Goal: Find specific page/section: Find specific page/section

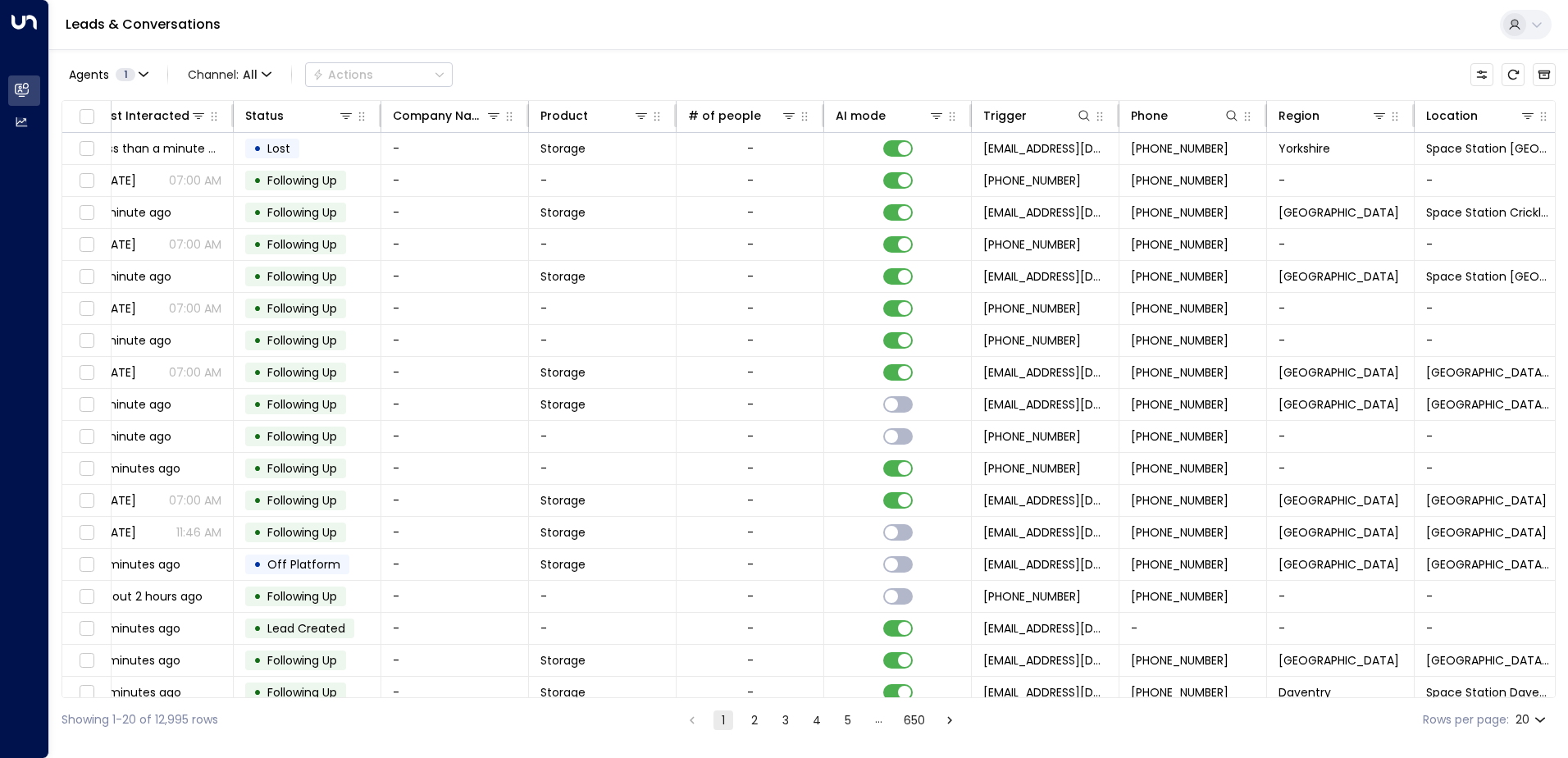
scroll to position [0, 335]
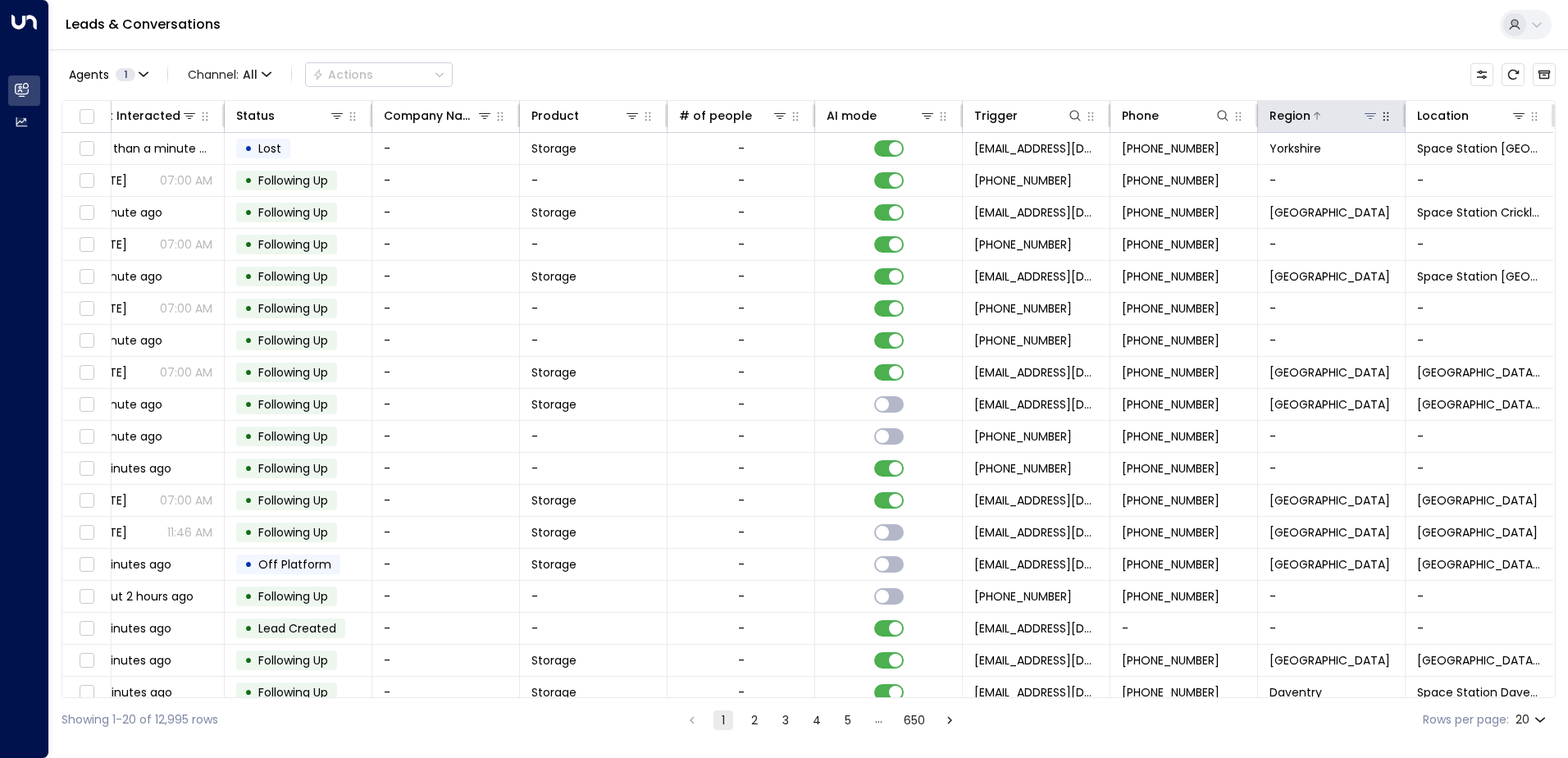
click at [1363, 114] on button at bounding box center [1371, 116] width 16 height 16
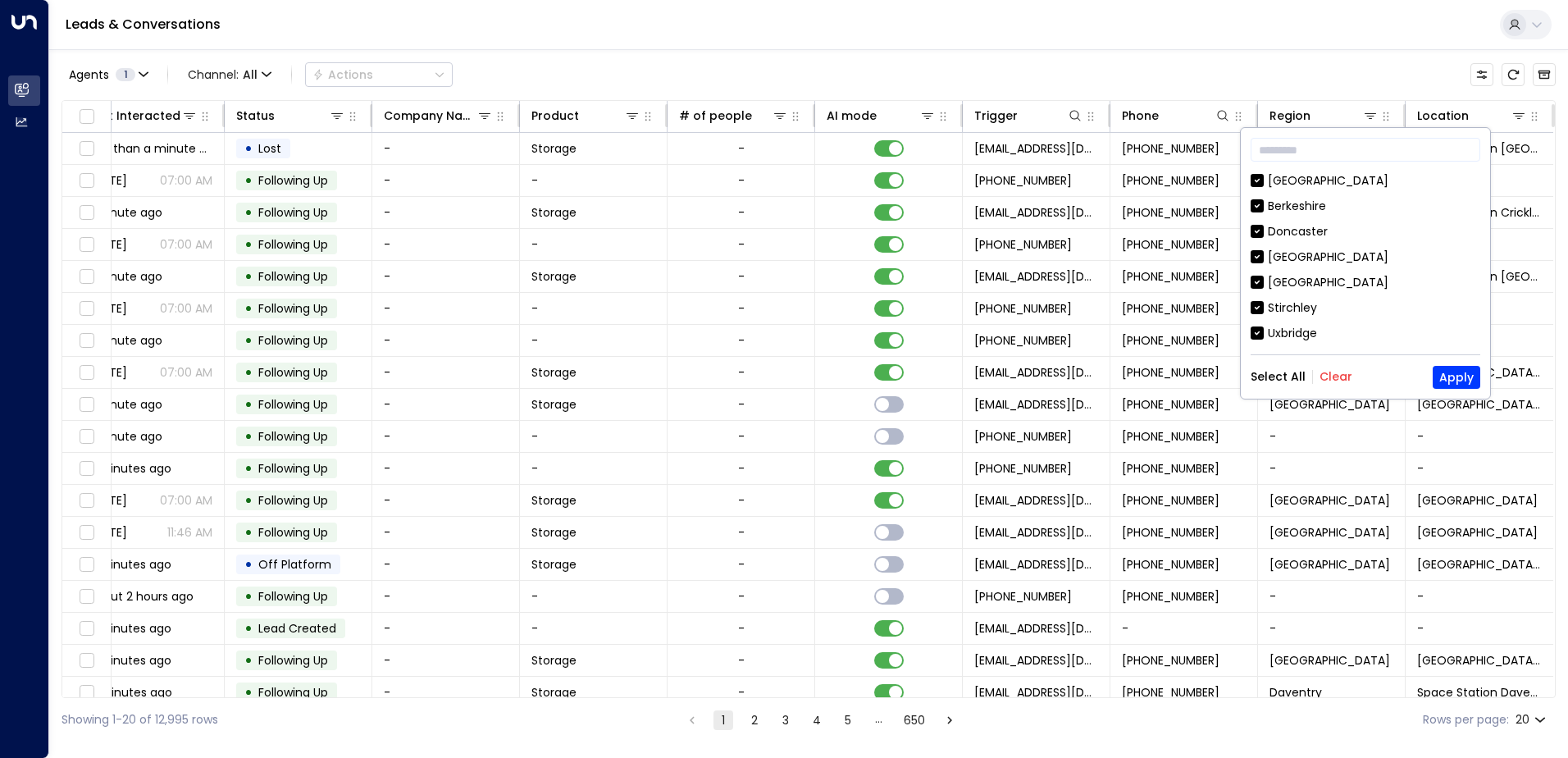
click at [1326, 374] on button "Clear" at bounding box center [1336, 377] width 33 height 13
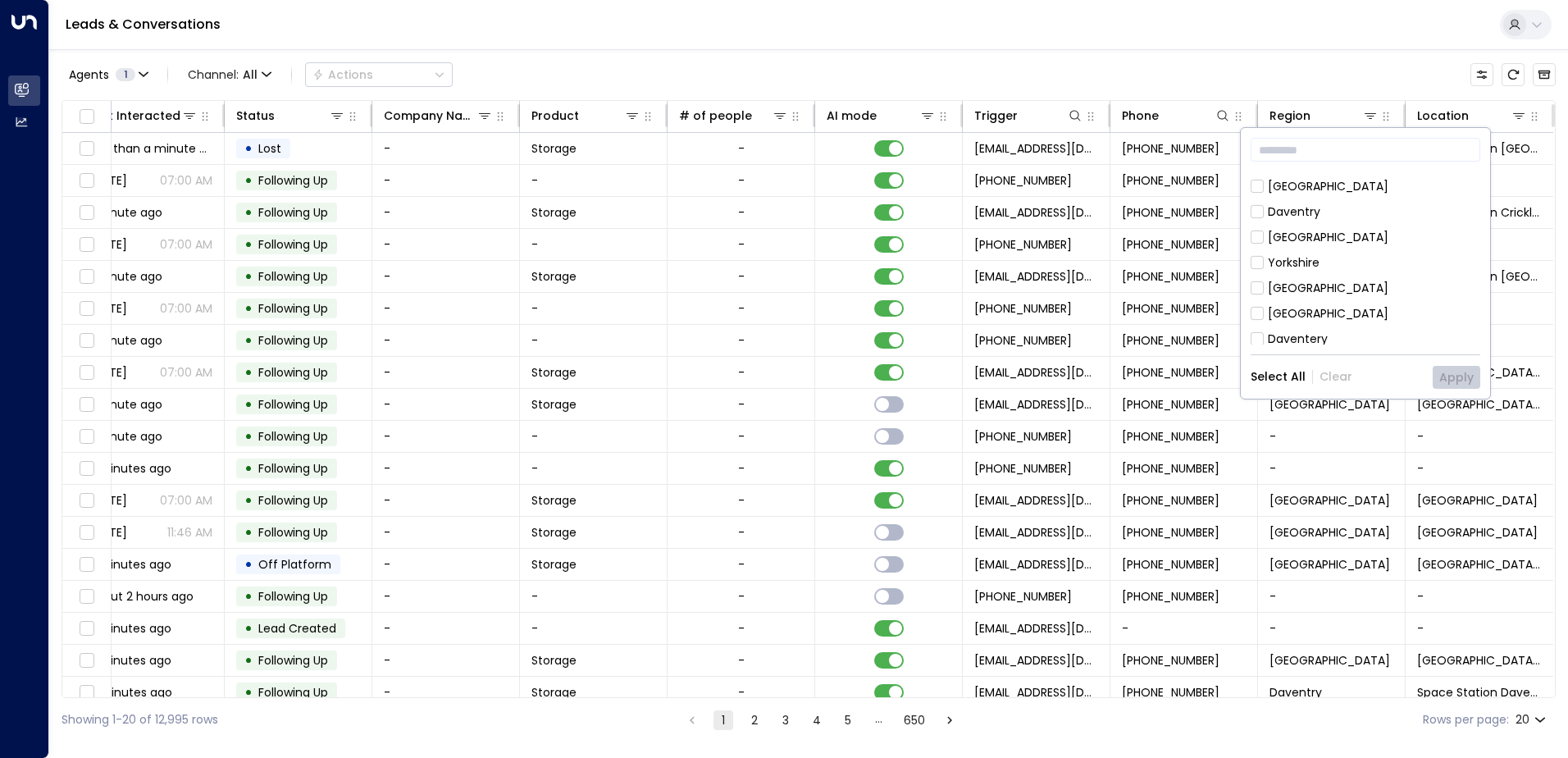
scroll to position [252, 0]
click at [1312, 331] on div "[GEOGRAPHIC_DATA]" at bounding box center [1328, 336] width 121 height 17
click at [1448, 373] on button "Apply" at bounding box center [1457, 378] width 48 height 23
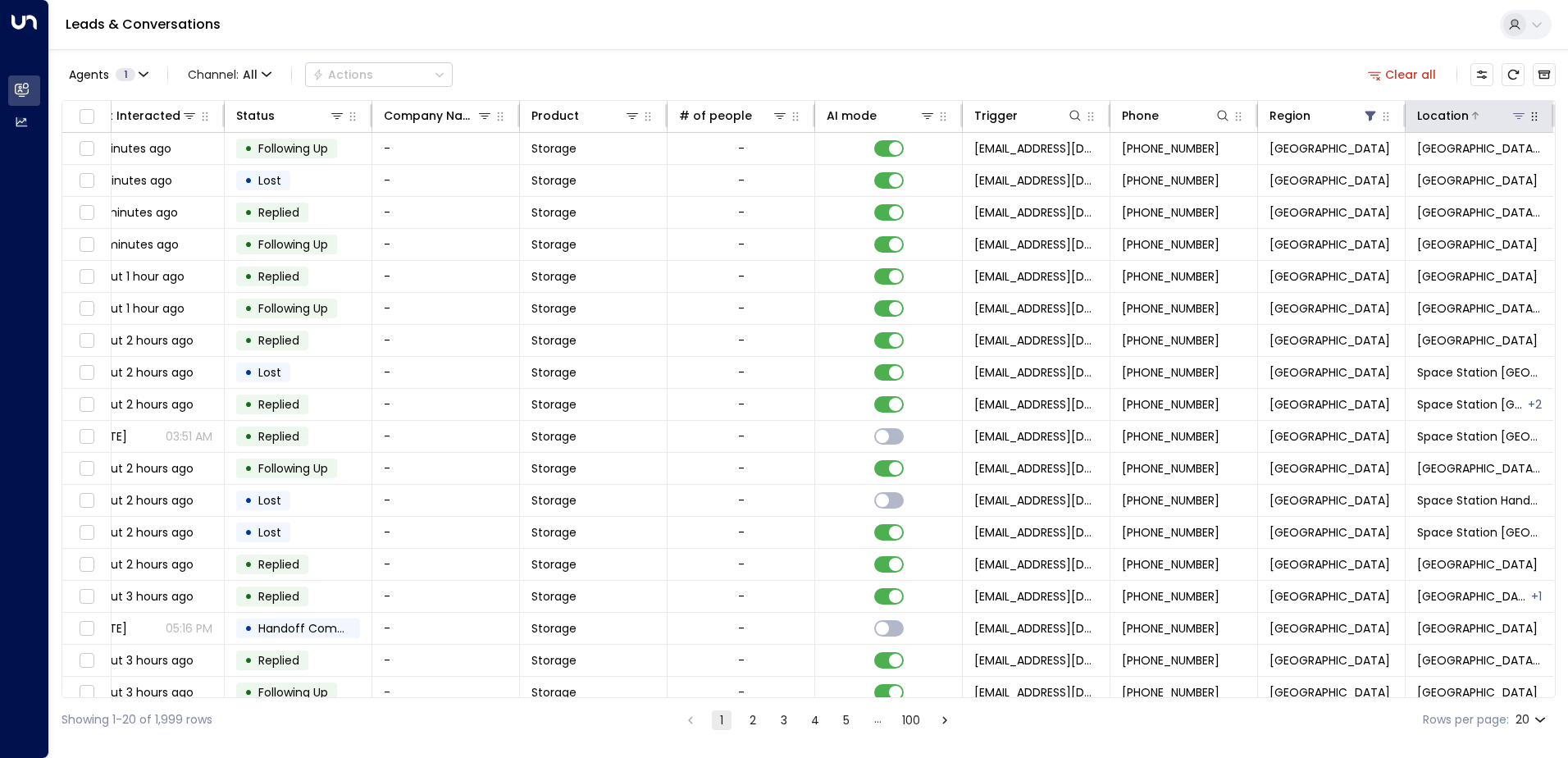
click at [1514, 116] on icon at bounding box center [1519, 116] width 11 height 6
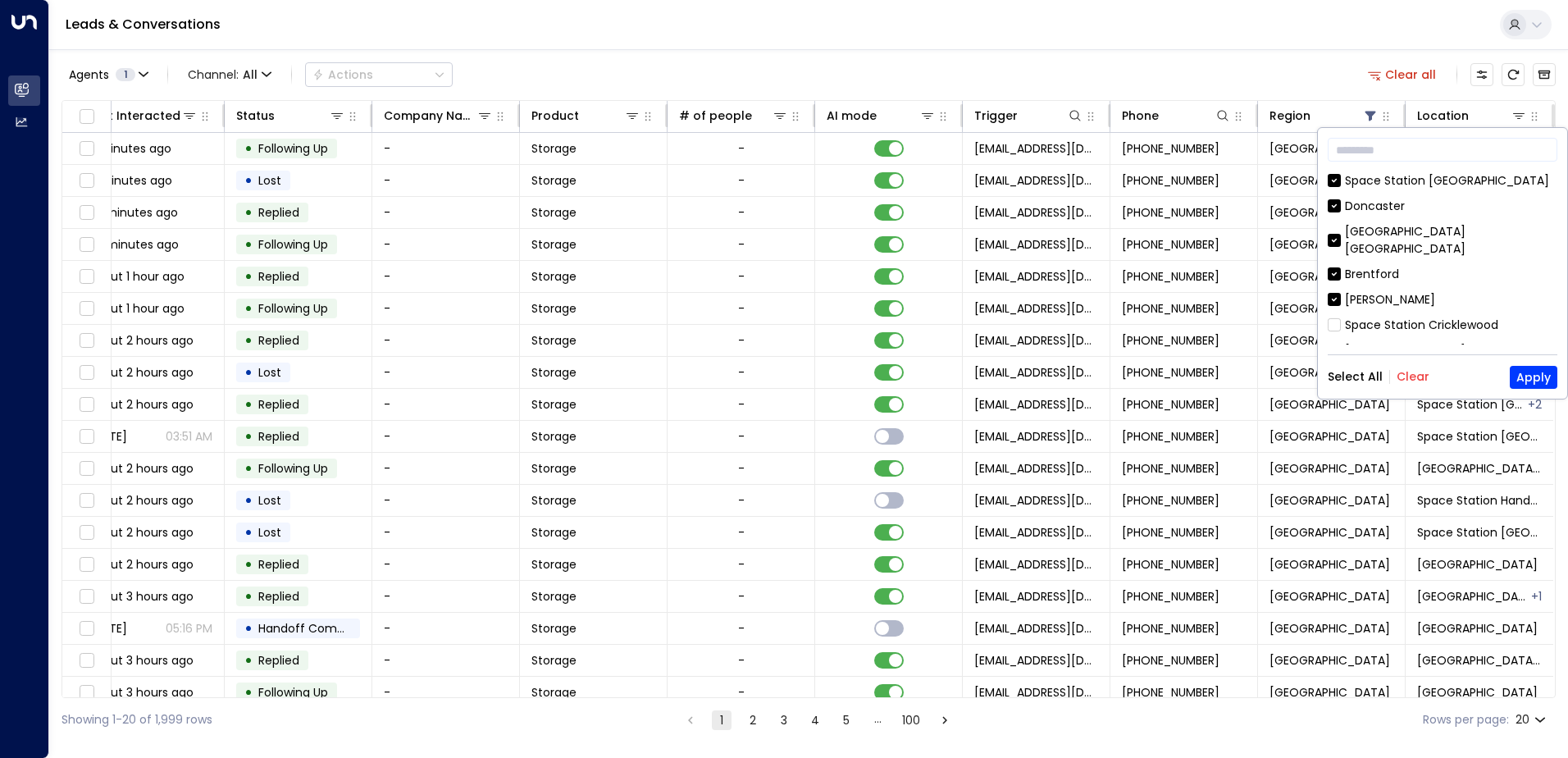
click at [1404, 375] on button "Clear" at bounding box center [1414, 377] width 33 height 13
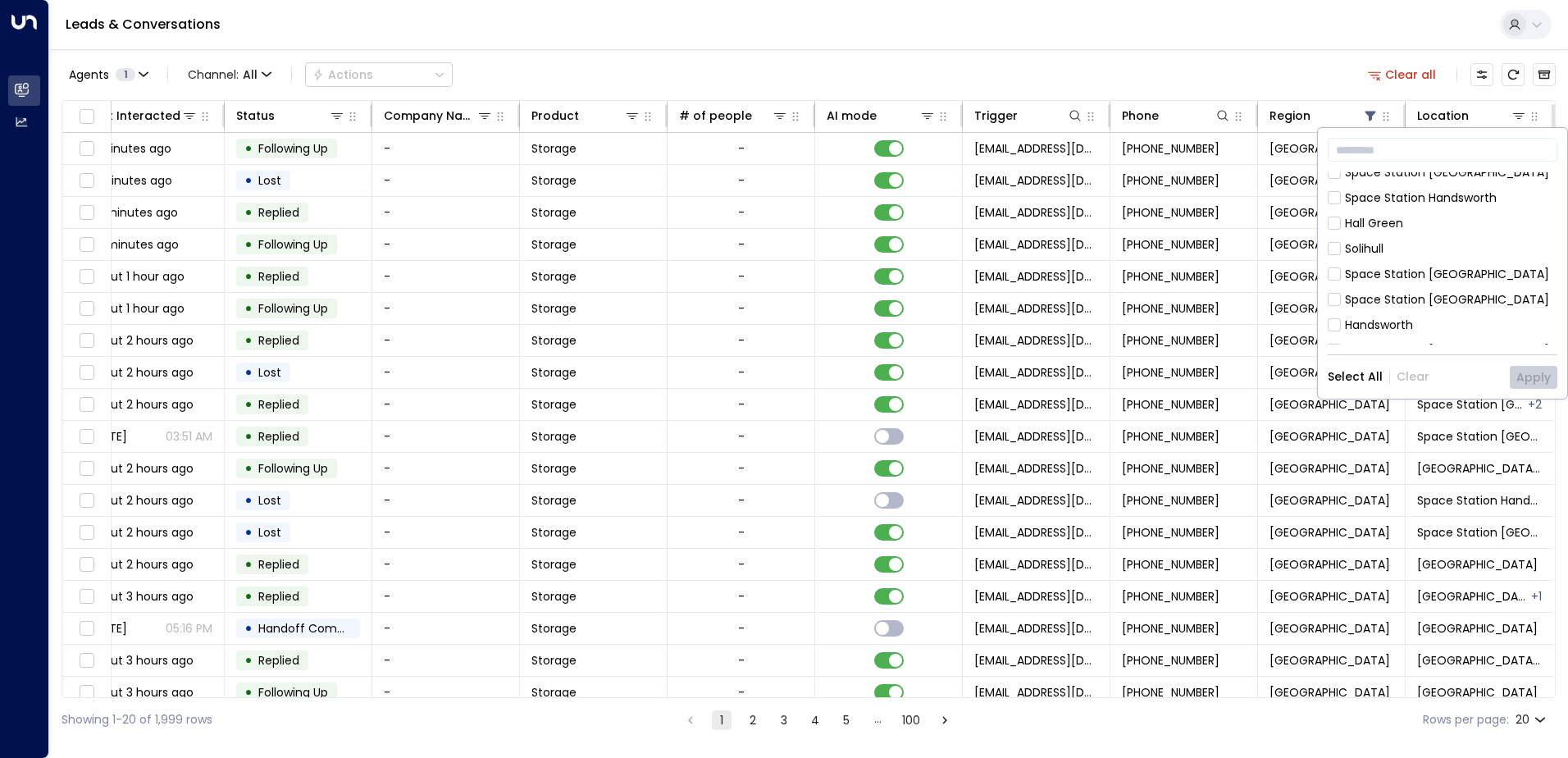
scroll to position [328, 0]
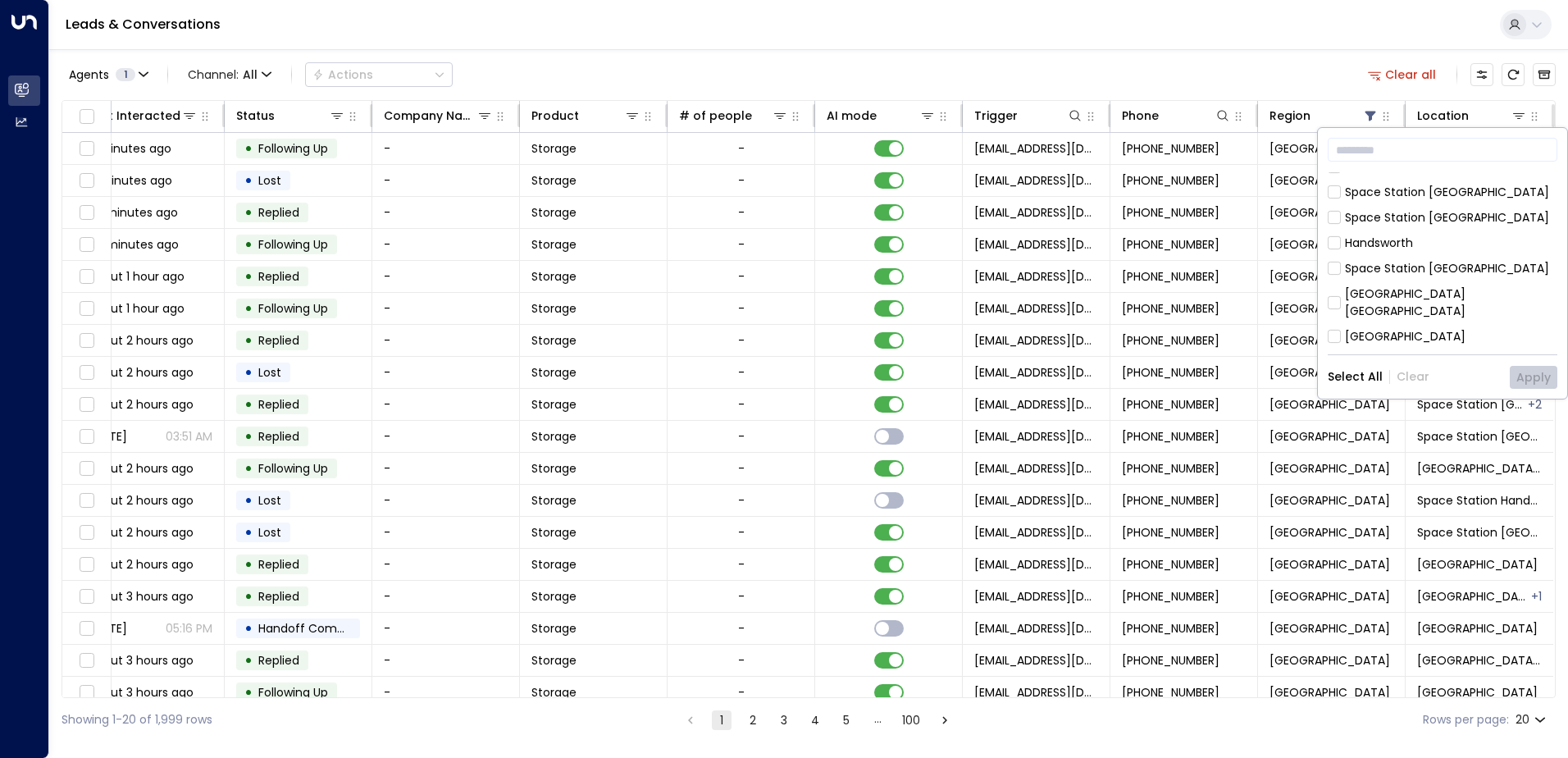
click at [1375, 328] on div "[GEOGRAPHIC_DATA]" at bounding box center [1405, 337] width 121 height 17
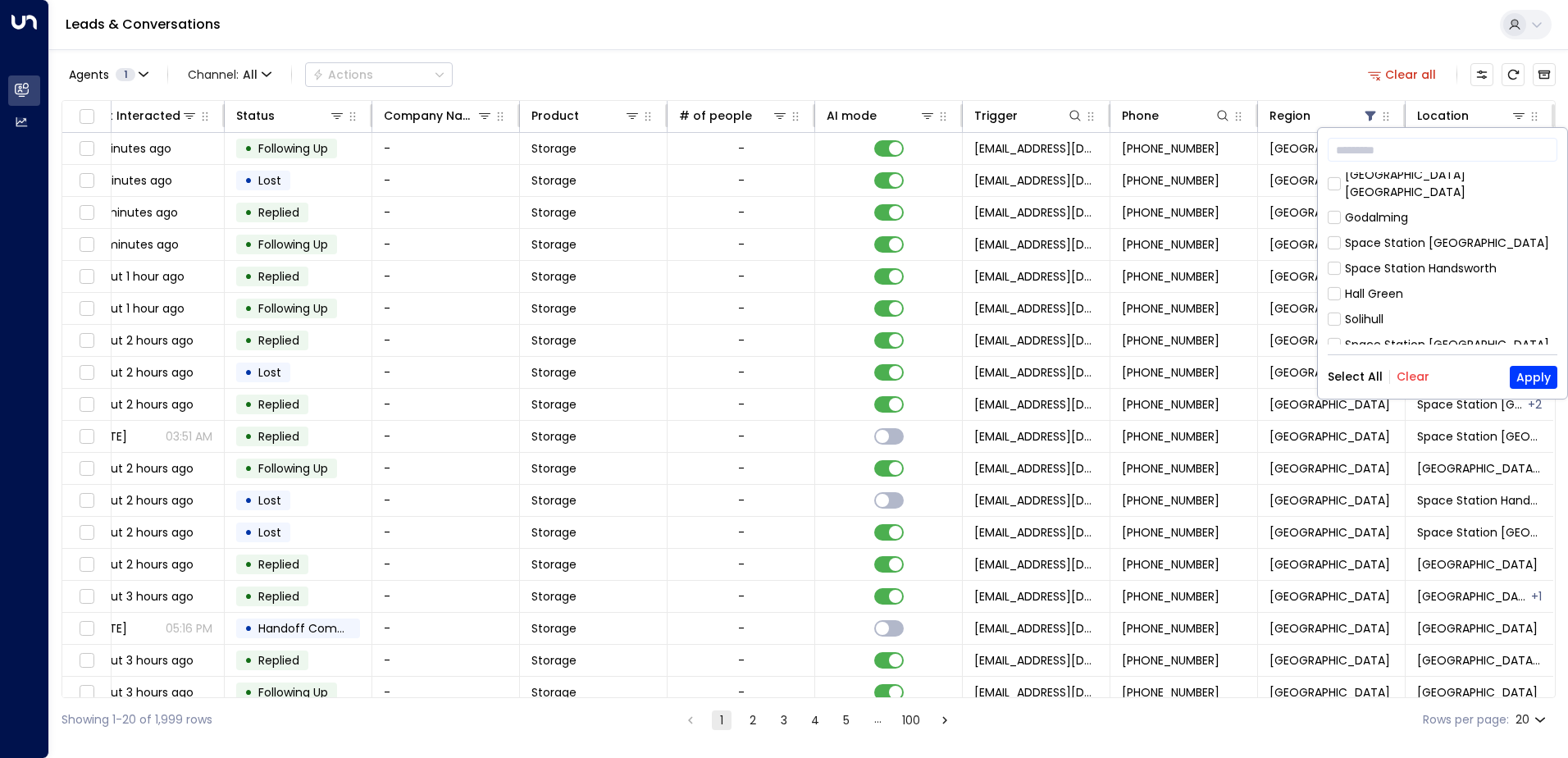
scroll to position [175, 0]
click at [1374, 287] on div "Hall Green" at bounding box center [1374, 295] width 58 height 17
click at [1533, 374] on button "Apply" at bounding box center [1534, 378] width 48 height 23
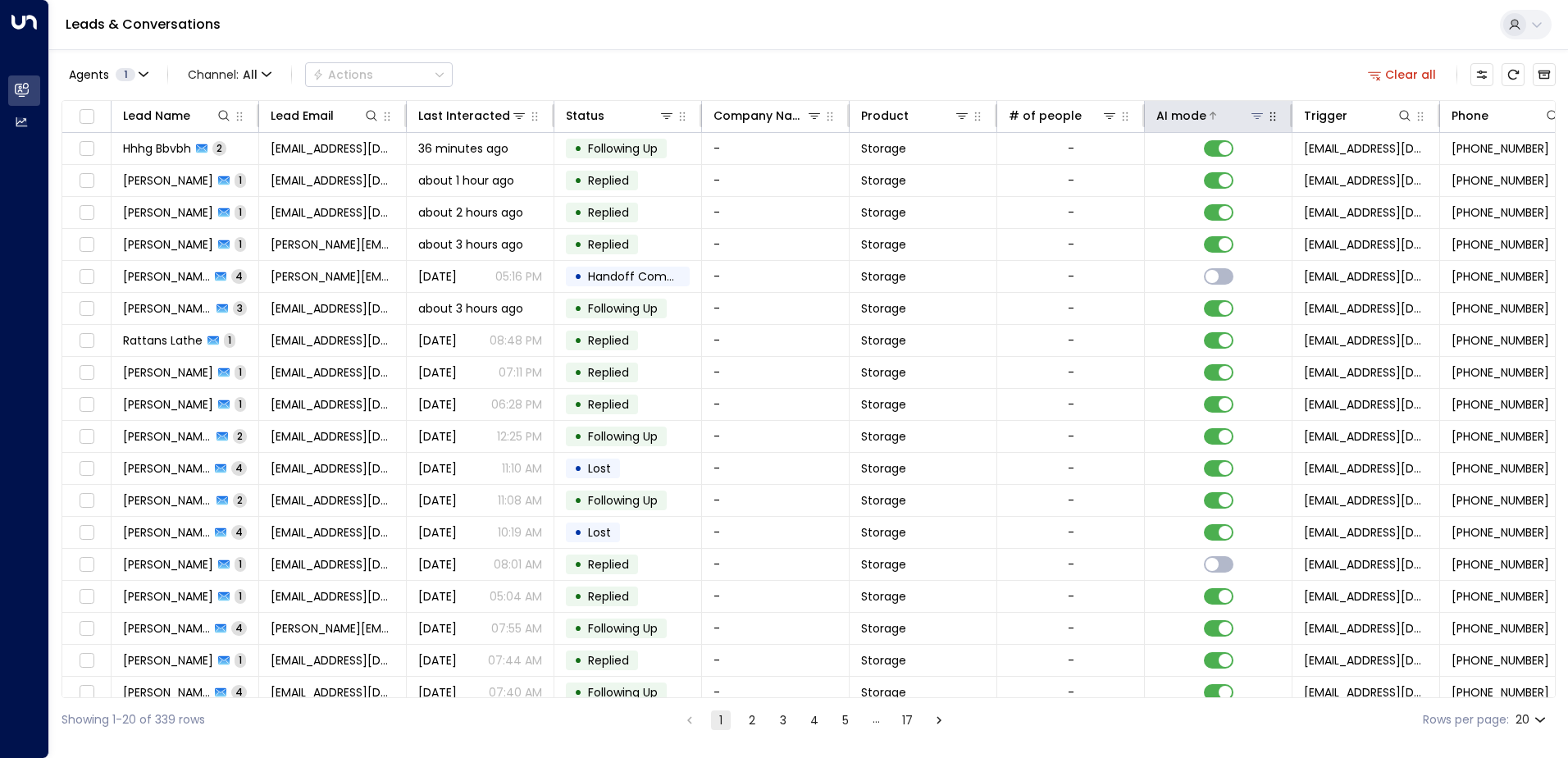
click at [1187, 113] on div "AI mode" at bounding box center [1181, 116] width 50 height 20
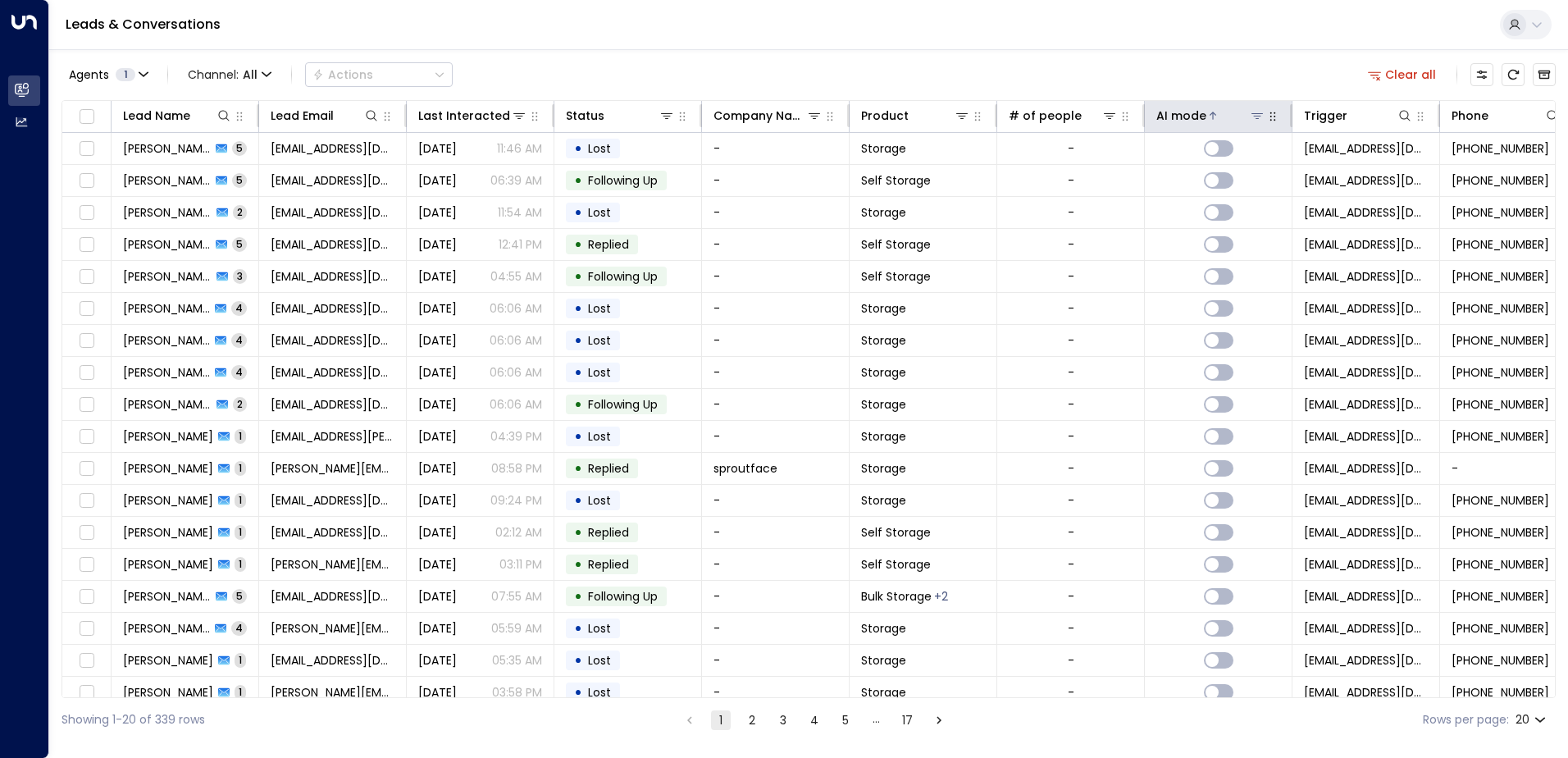
click at [1187, 113] on div "AI mode" at bounding box center [1181, 116] width 50 height 20
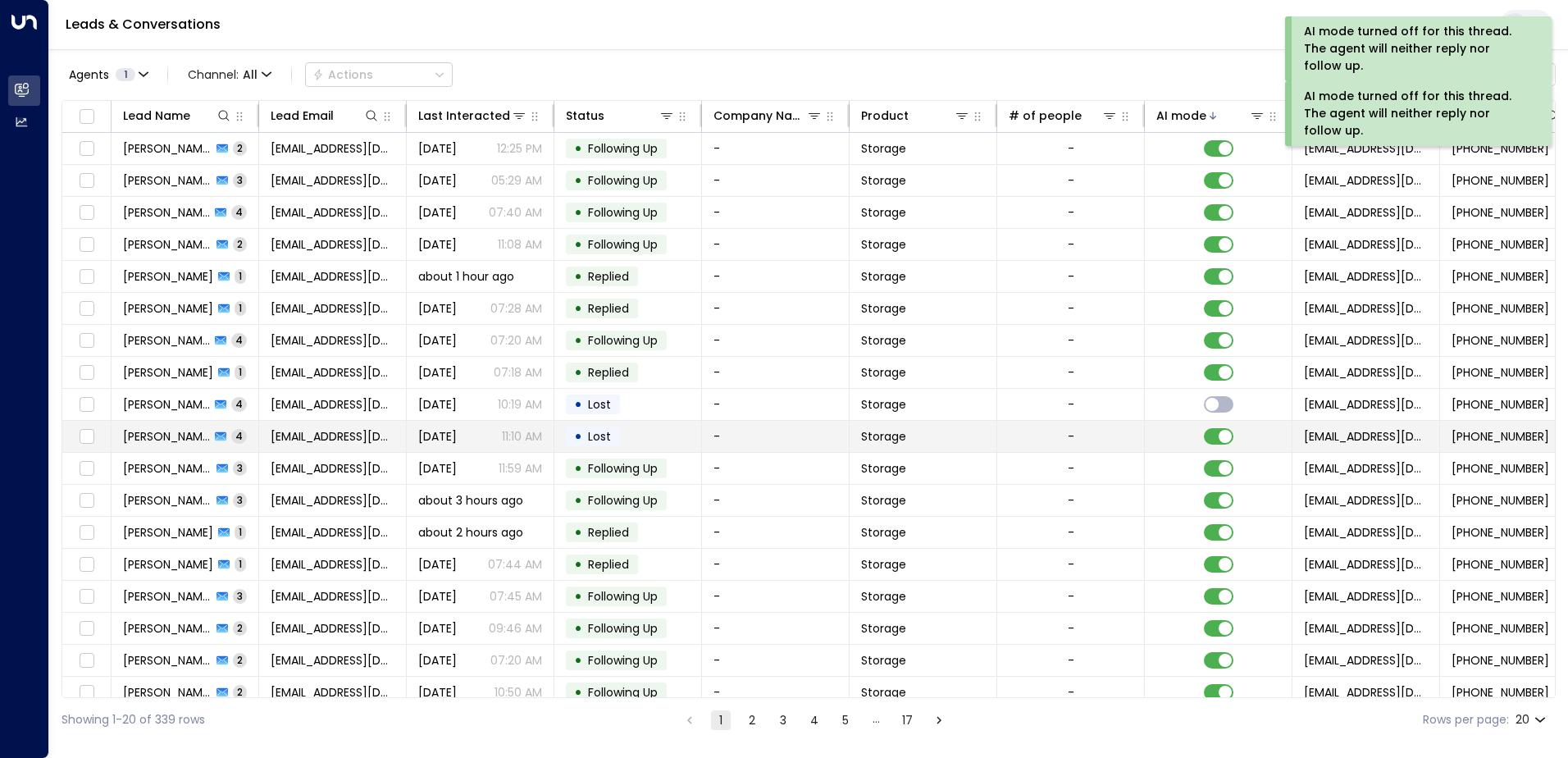
click at [1219, 427] on td at bounding box center [1219, 437] width 148 height 31
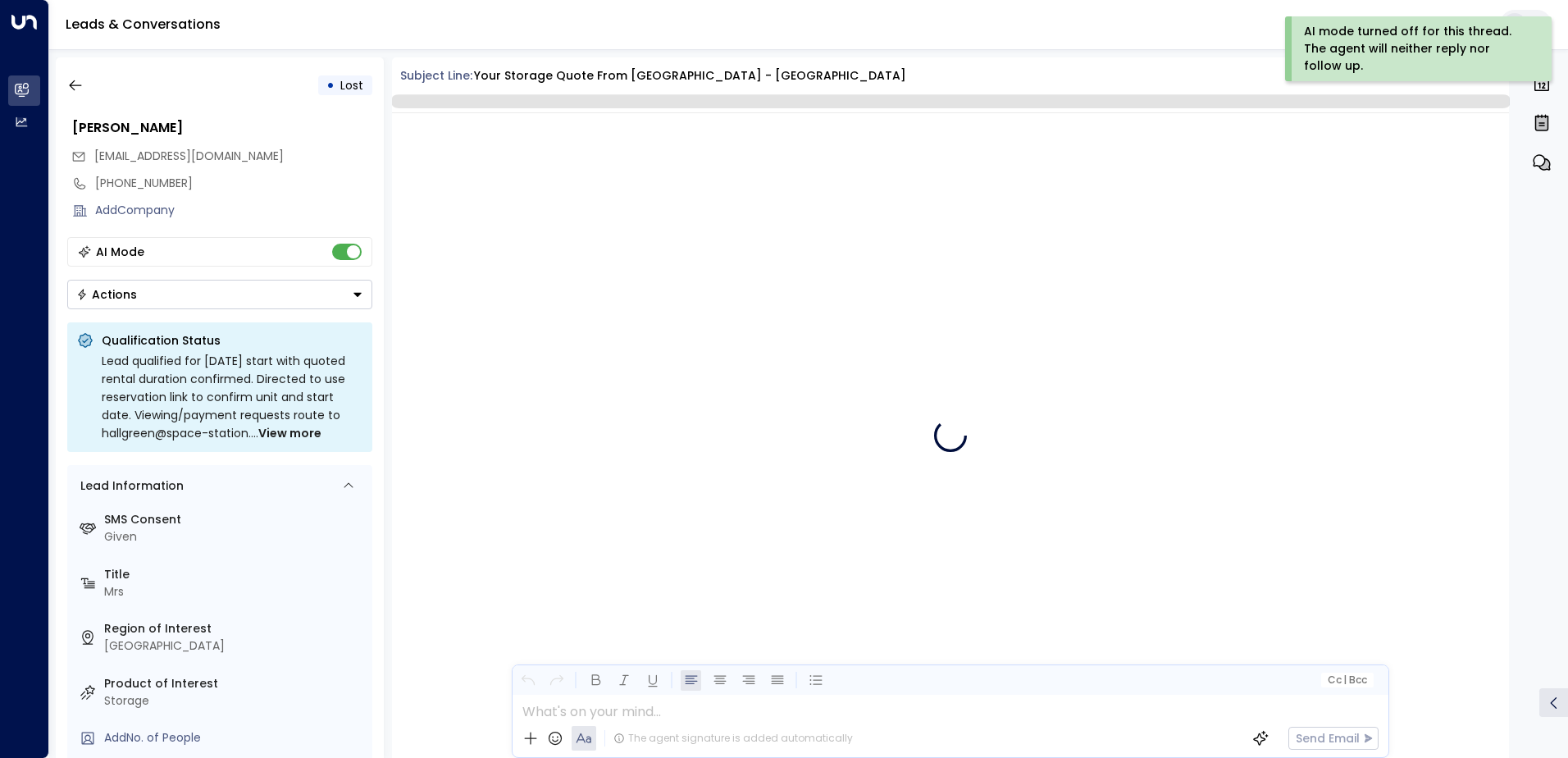
scroll to position [3354, 0]
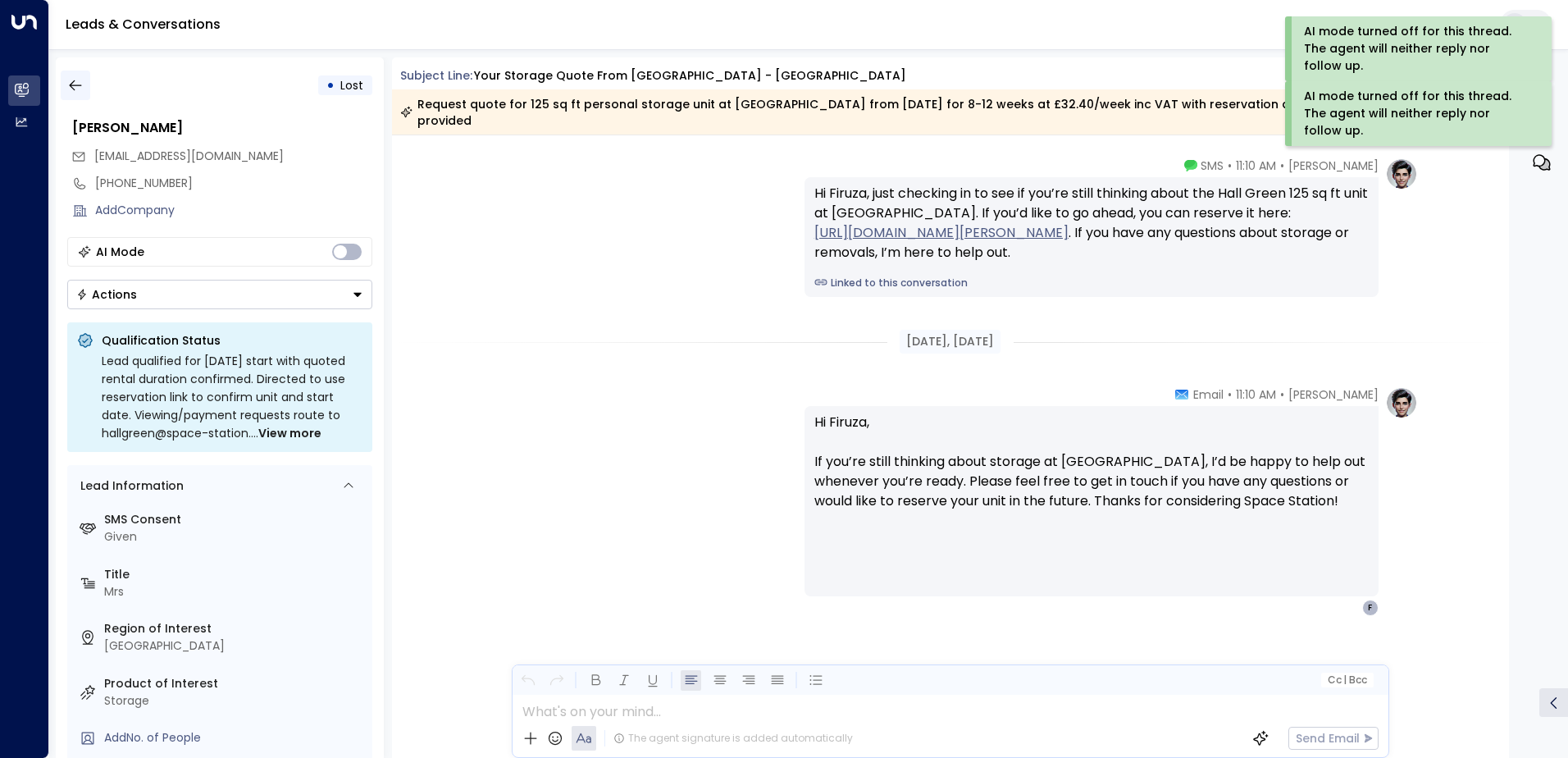
click at [77, 85] on icon "button" at bounding box center [76, 85] width 16 height 16
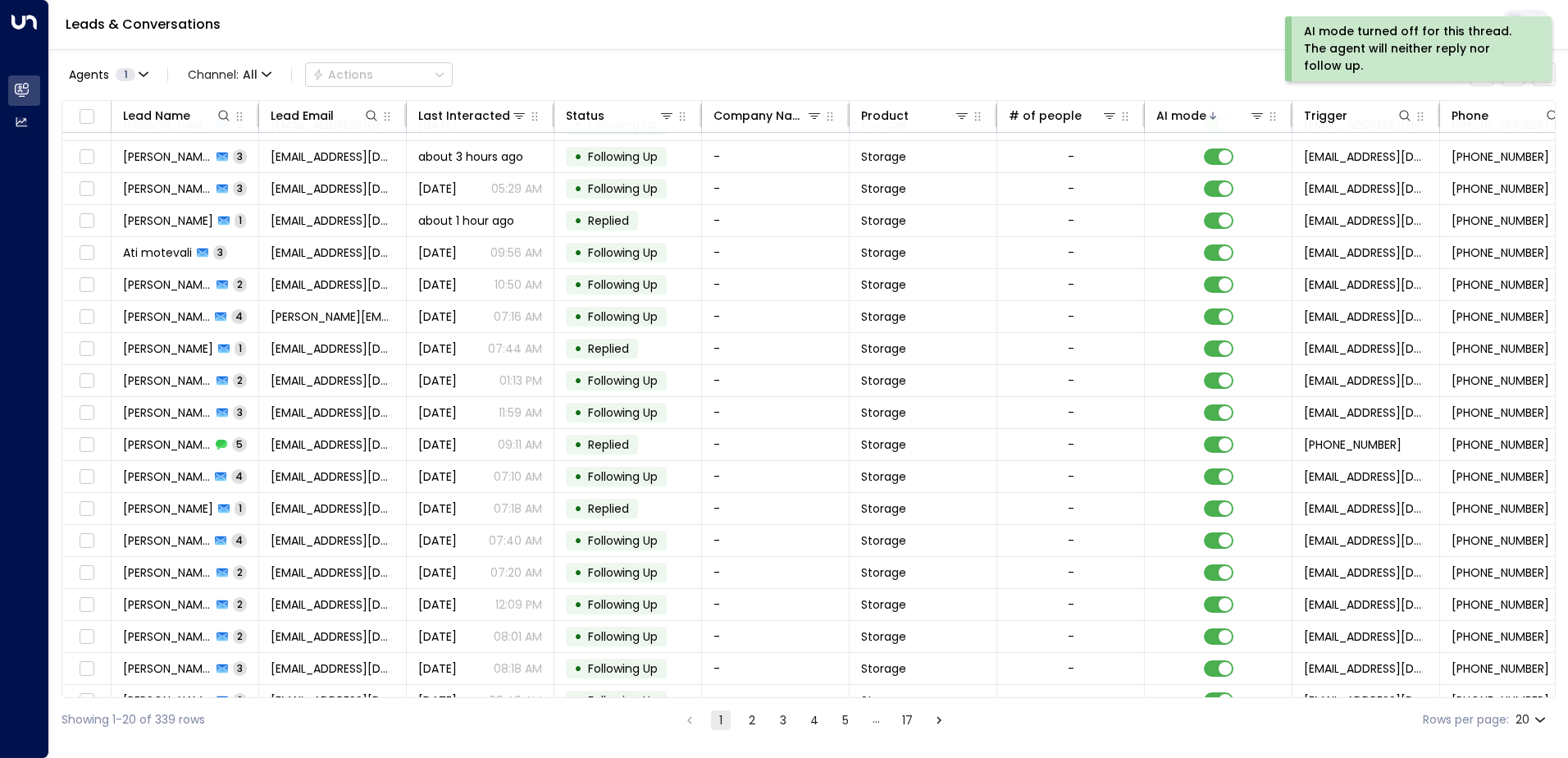
scroll to position [80, 0]
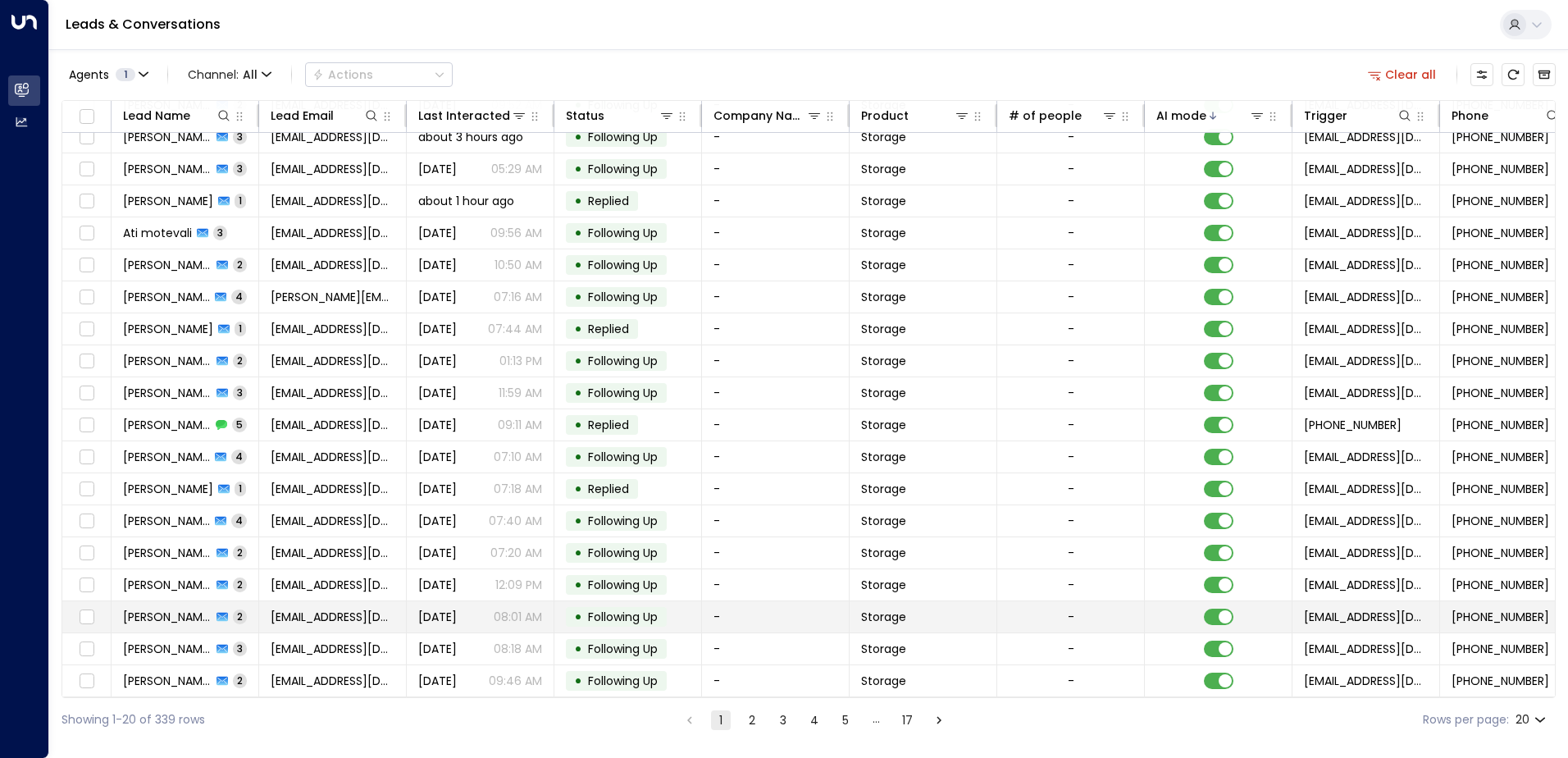
click at [641, 609] on span "Following Up" at bounding box center [622, 617] width 70 height 16
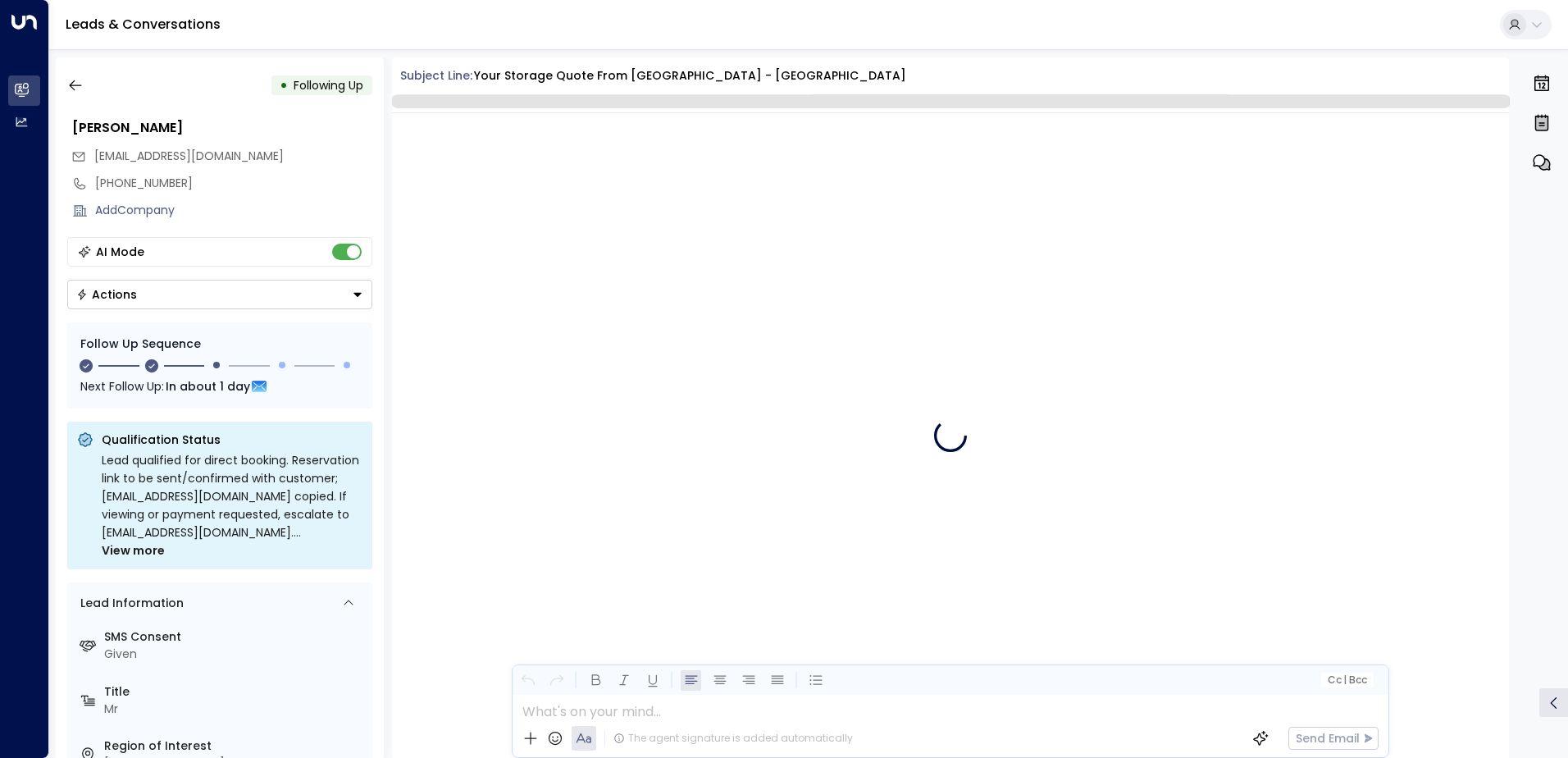
scroll to position [1466, 0]
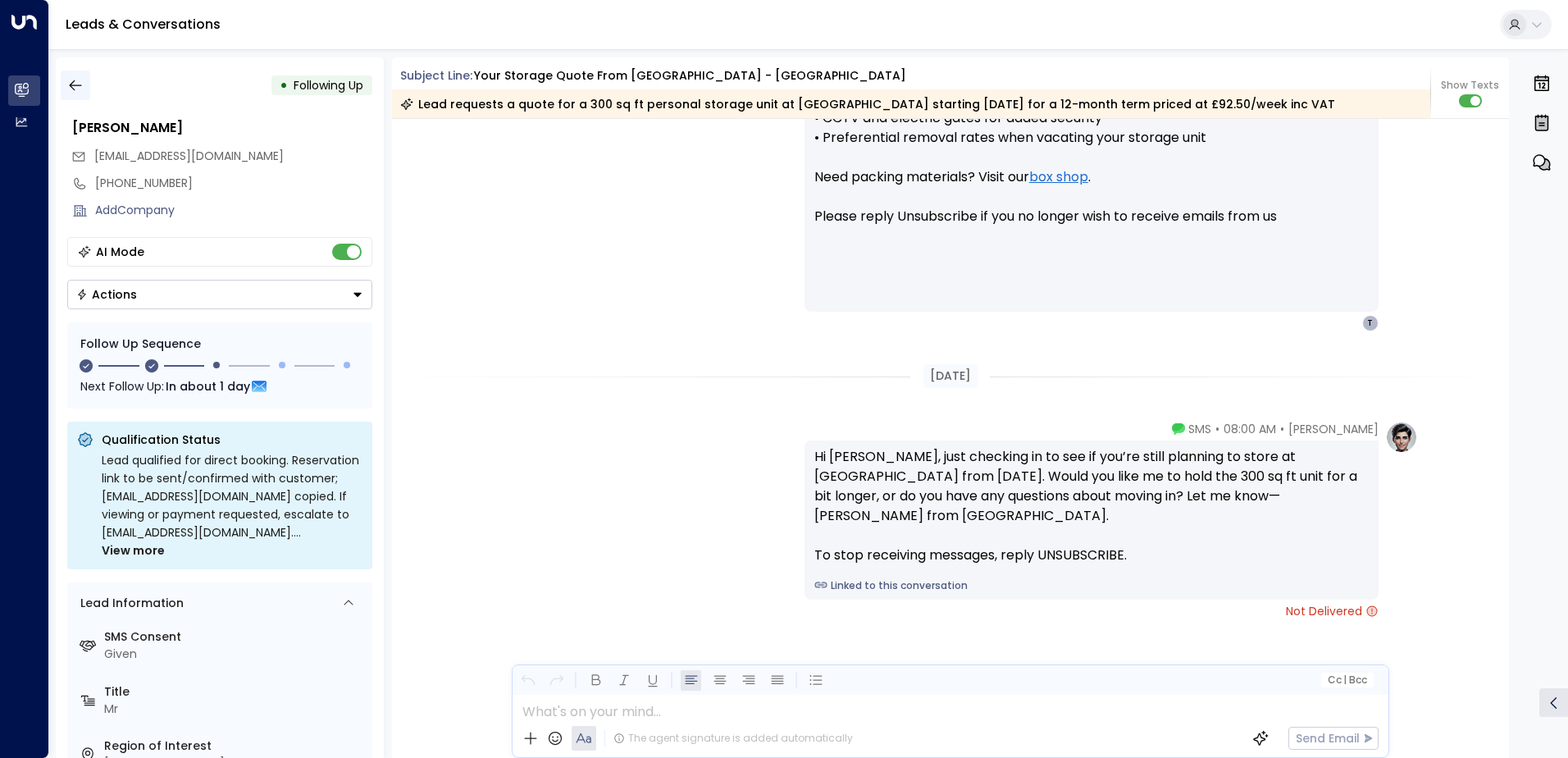
click at [68, 80] on icon "button" at bounding box center [76, 85] width 16 height 16
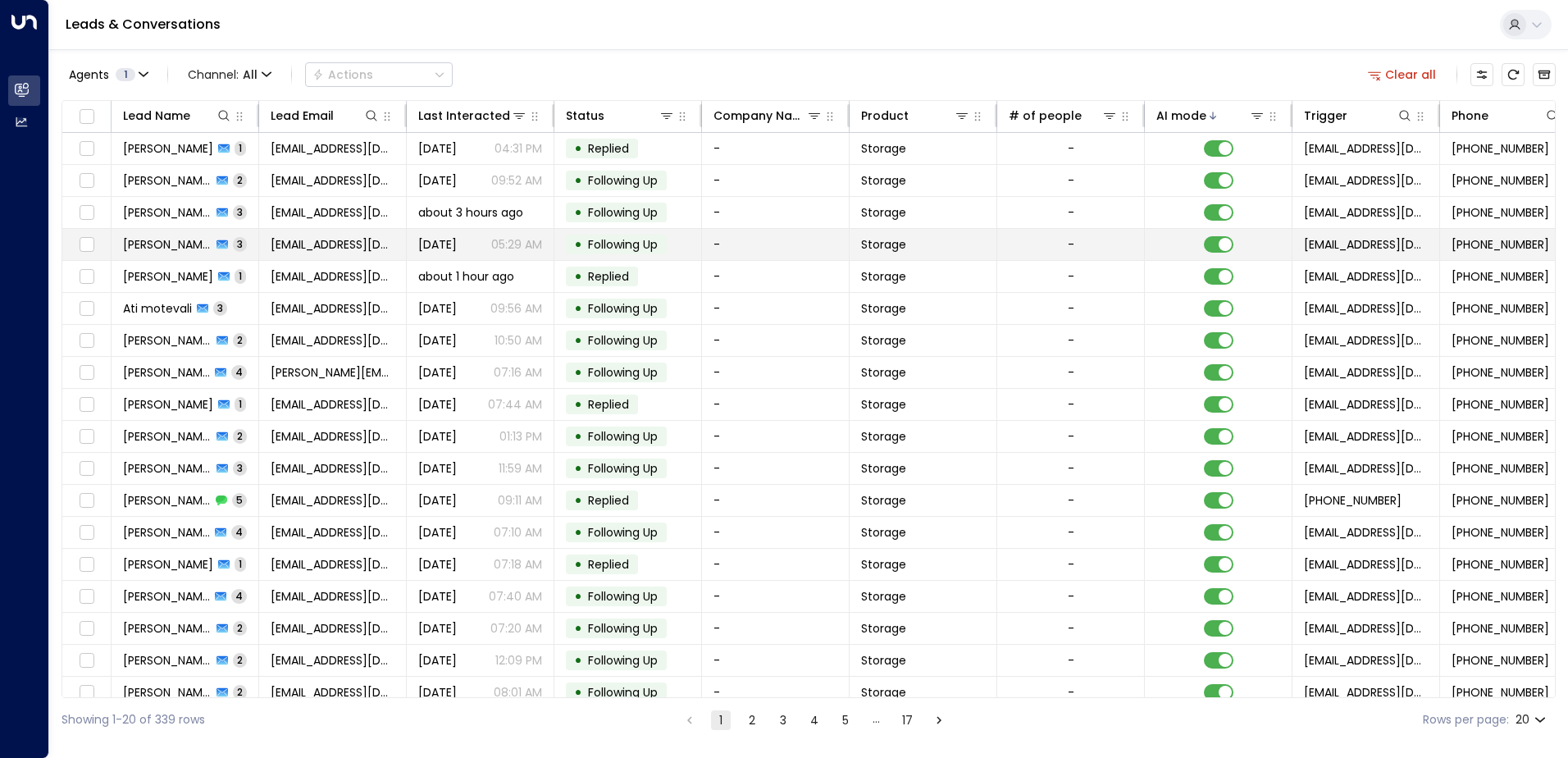
click at [508, 259] on td "[DATE] 05:29 AM" at bounding box center [481, 245] width 148 height 31
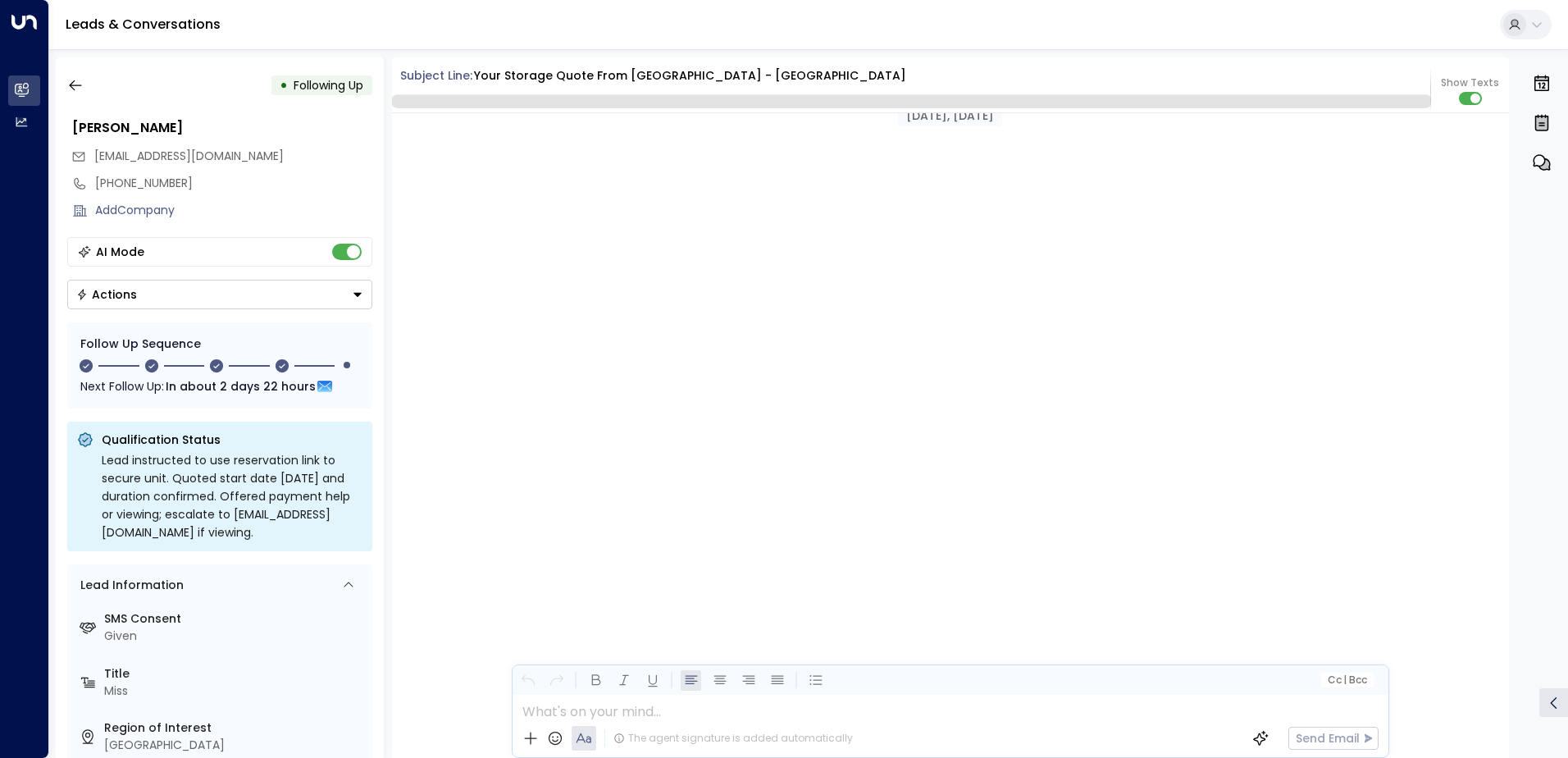
scroll to position [2504, 0]
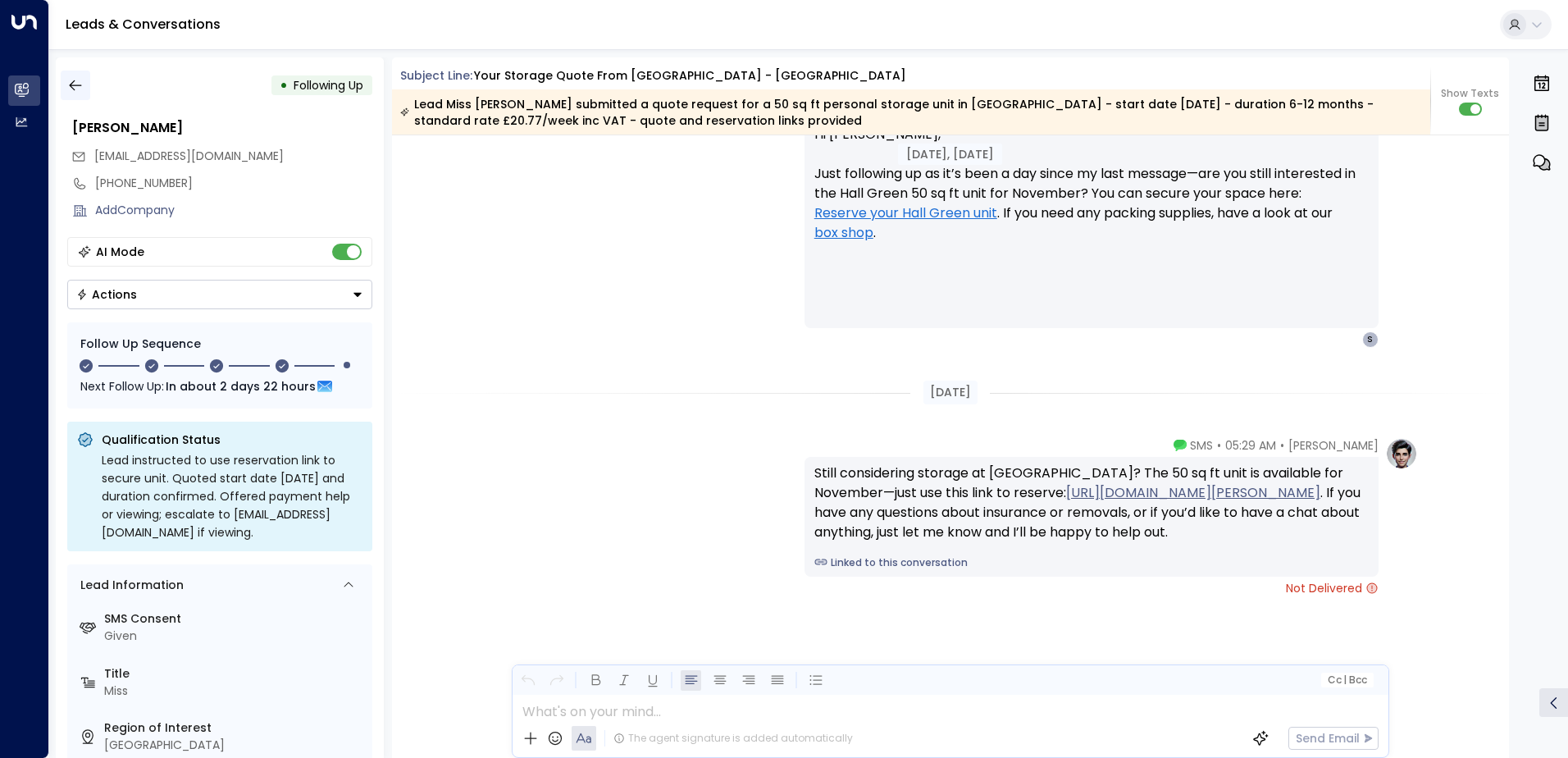
click at [82, 90] on icon "button" at bounding box center [76, 85] width 16 height 16
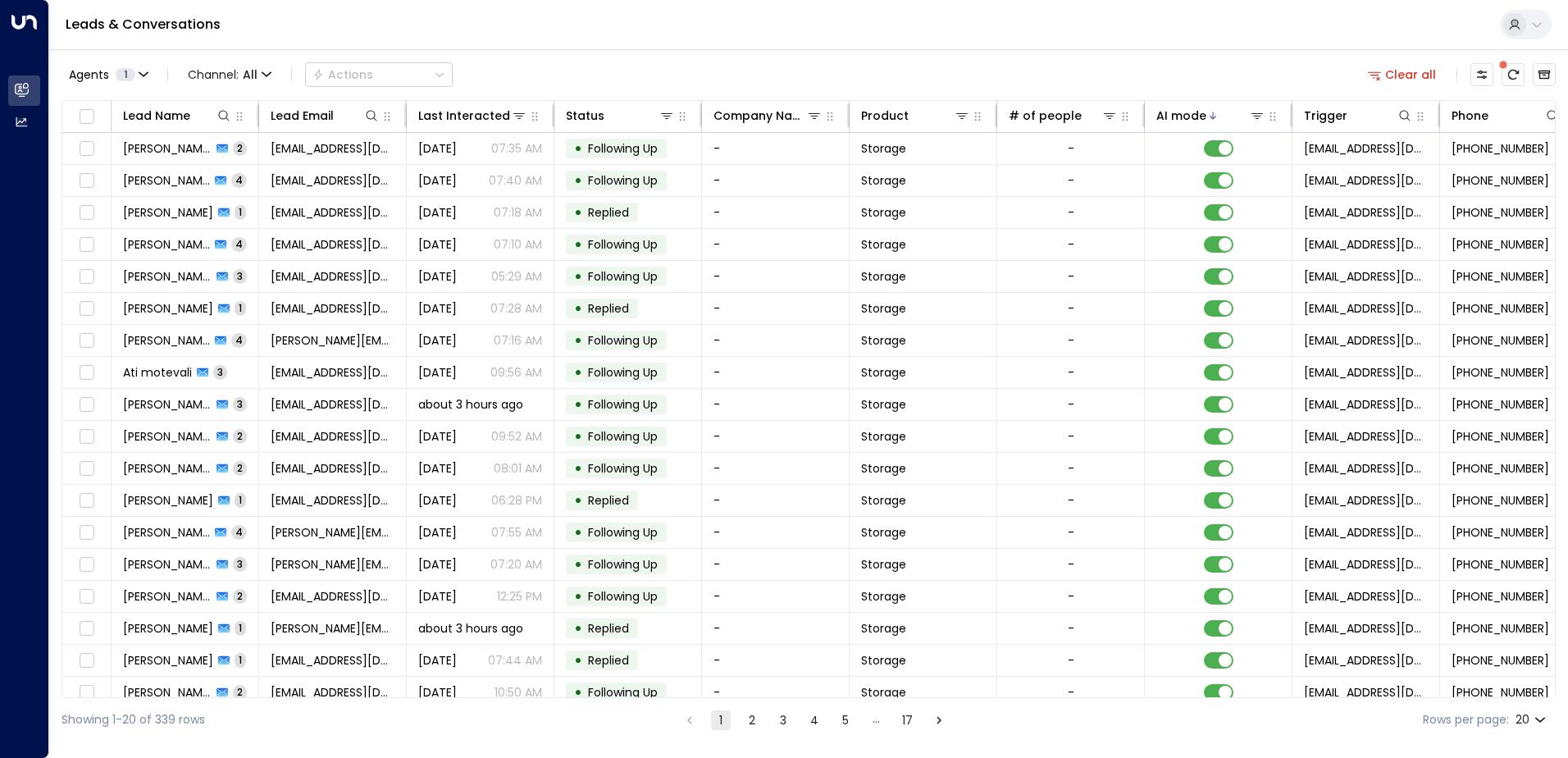
click at [748, 721] on button "2" at bounding box center [752, 720] width 20 height 20
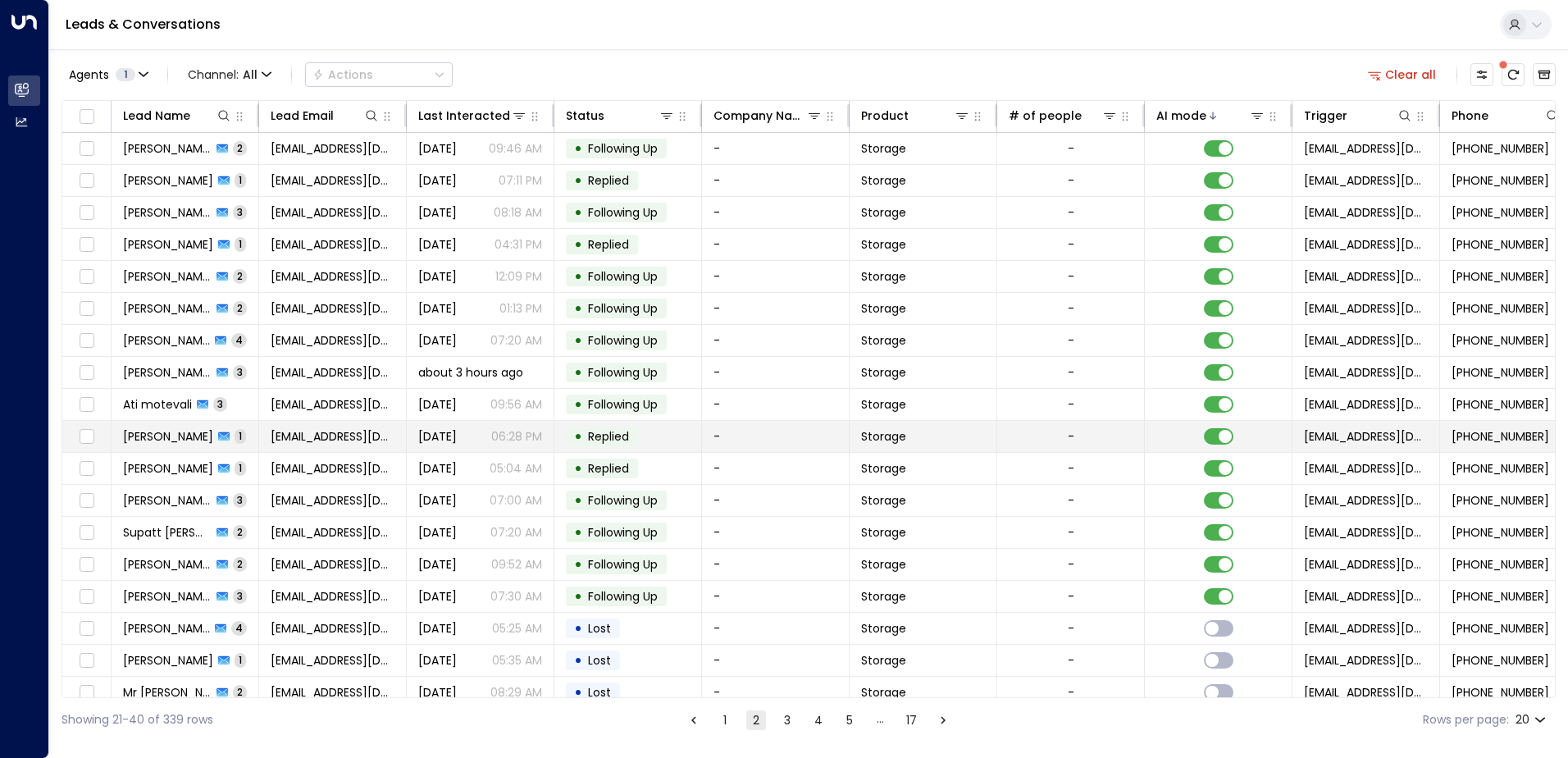
scroll to position [80, 0]
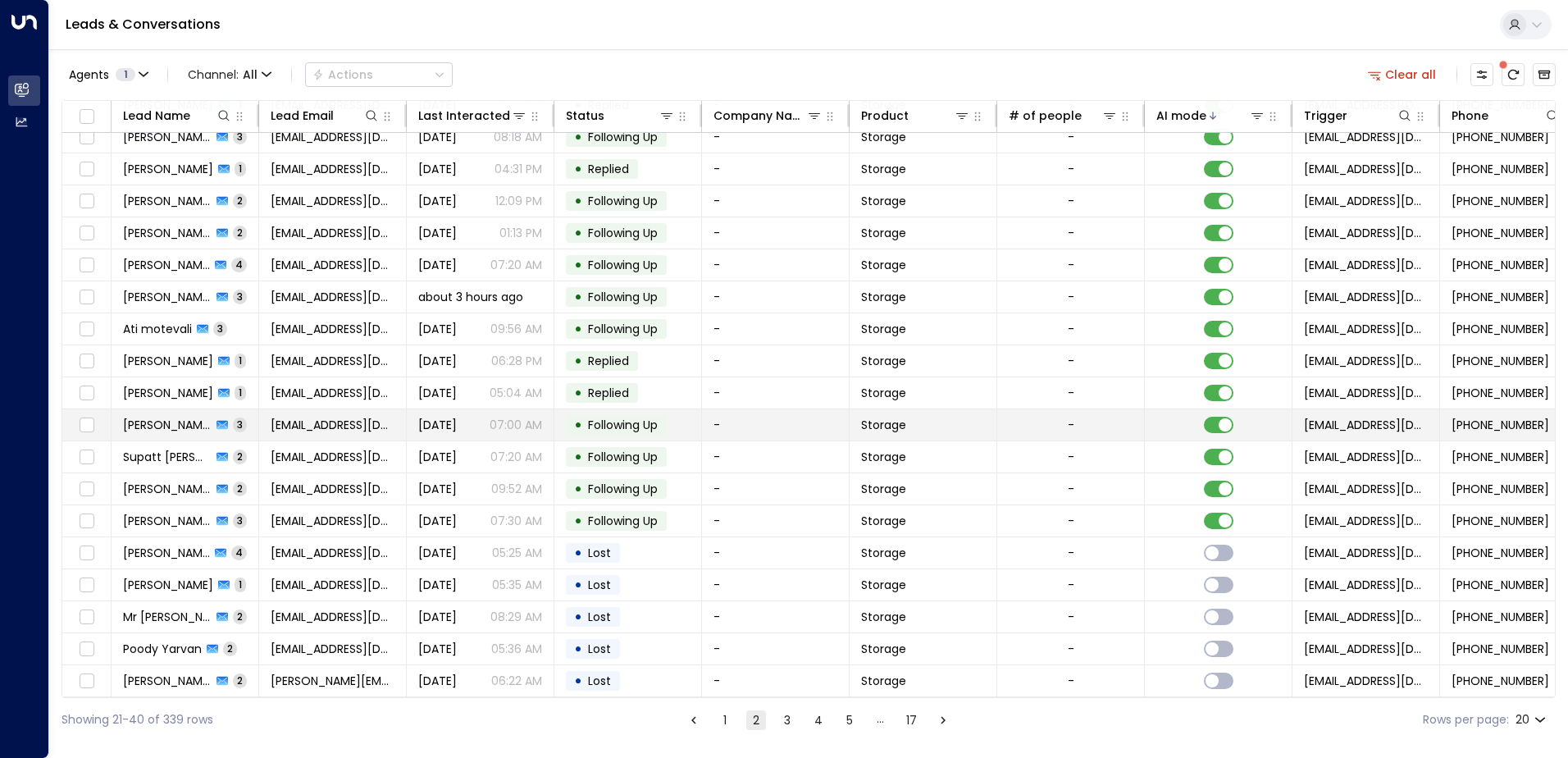
click at [622, 418] on span "Following Up" at bounding box center [622, 425] width 70 height 16
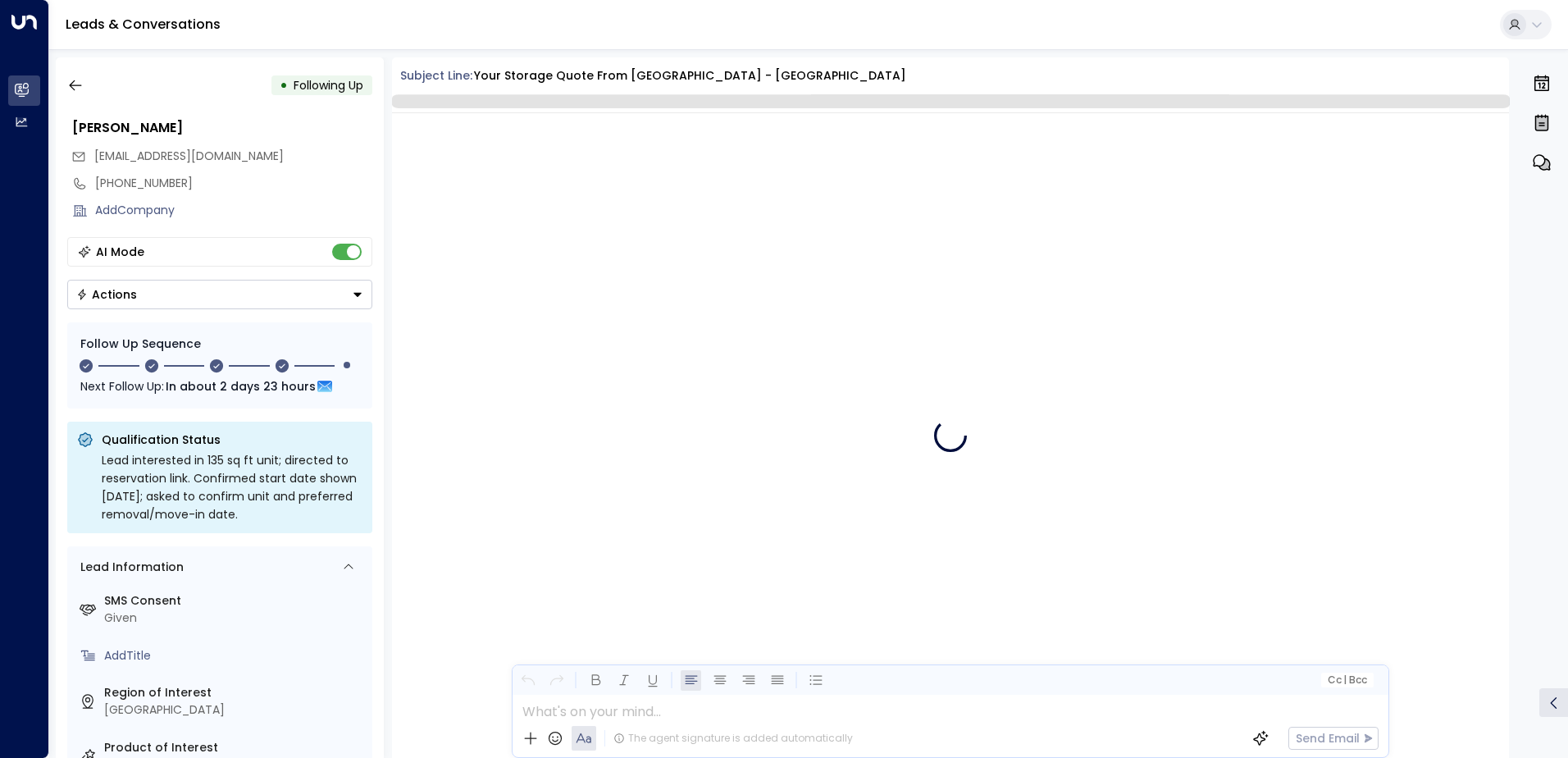
scroll to position [4931, 0]
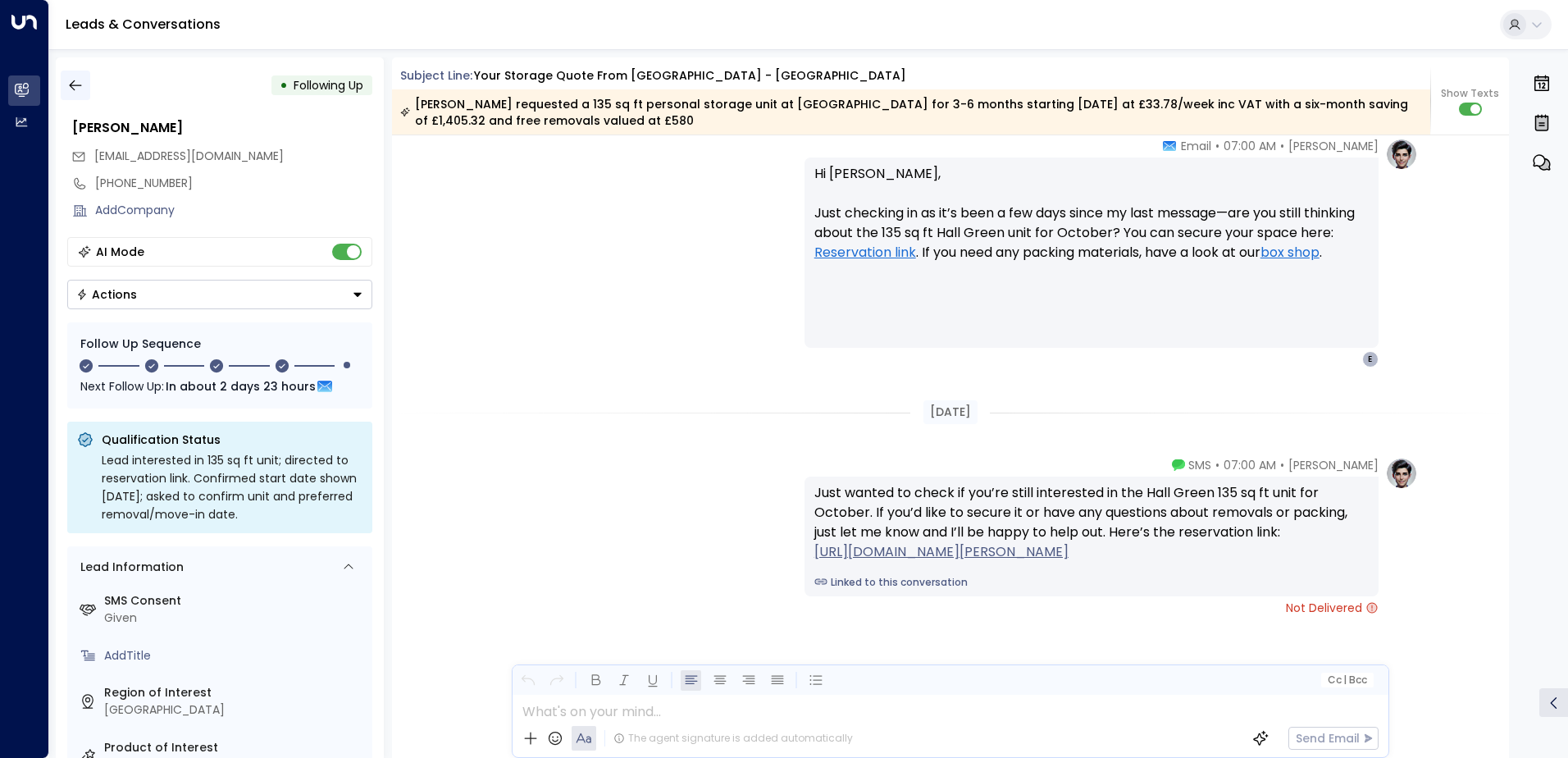
click at [75, 81] on icon "button" at bounding box center [76, 85] width 16 height 16
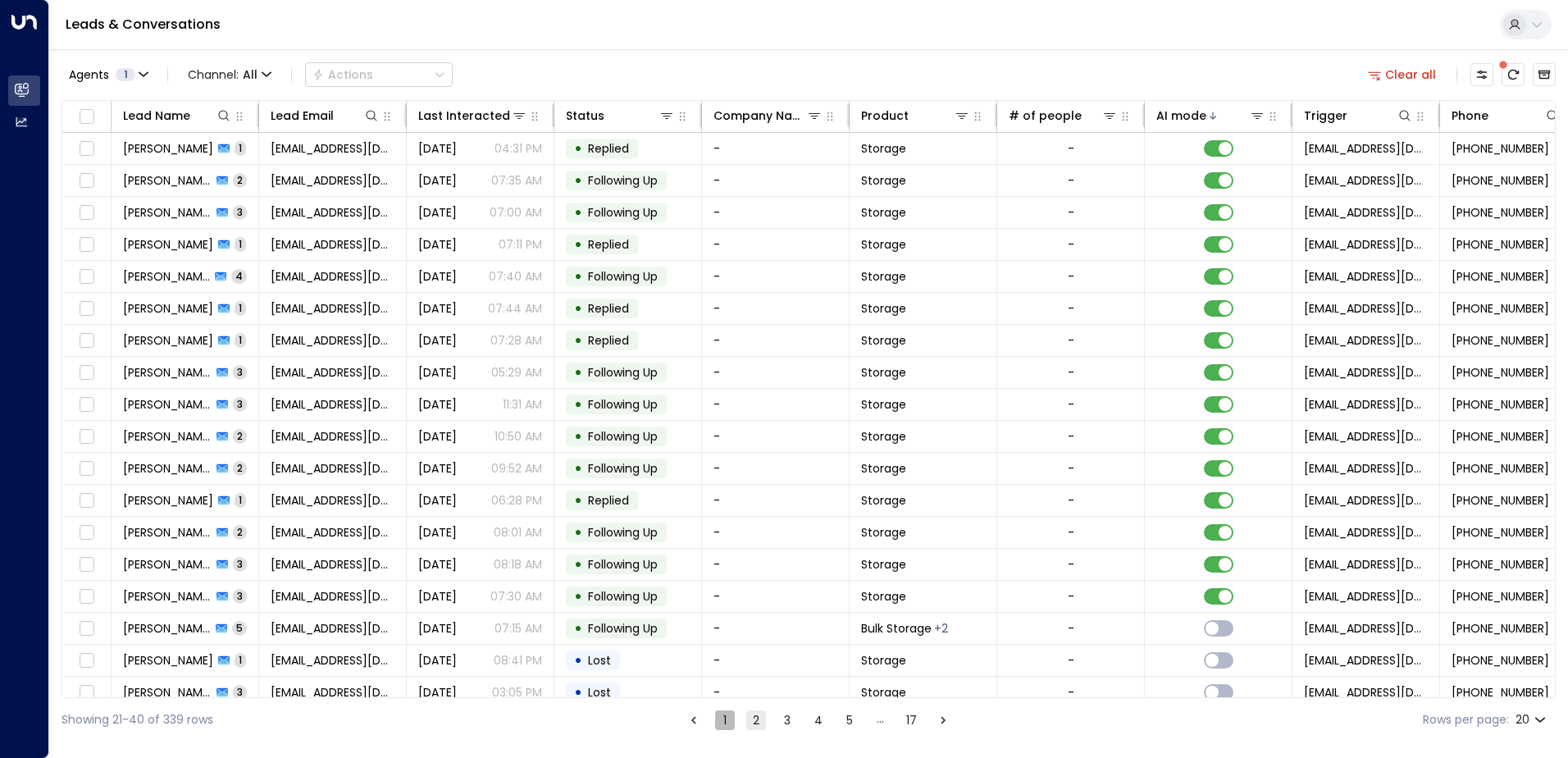
click at [725, 725] on button "1" at bounding box center [725, 720] width 20 height 20
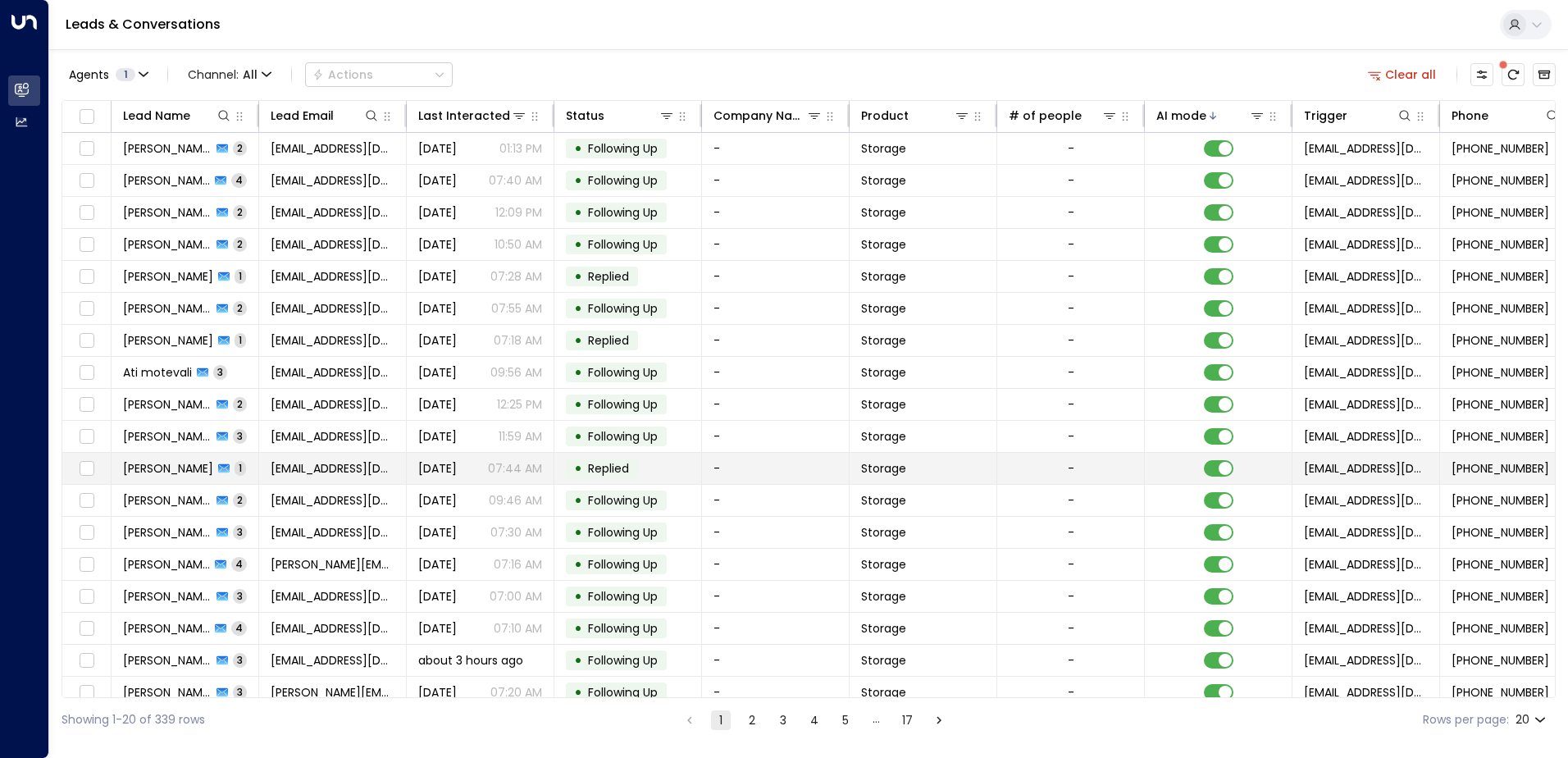
click at [629, 467] on span "Replied" at bounding box center [608, 469] width 41 height 16
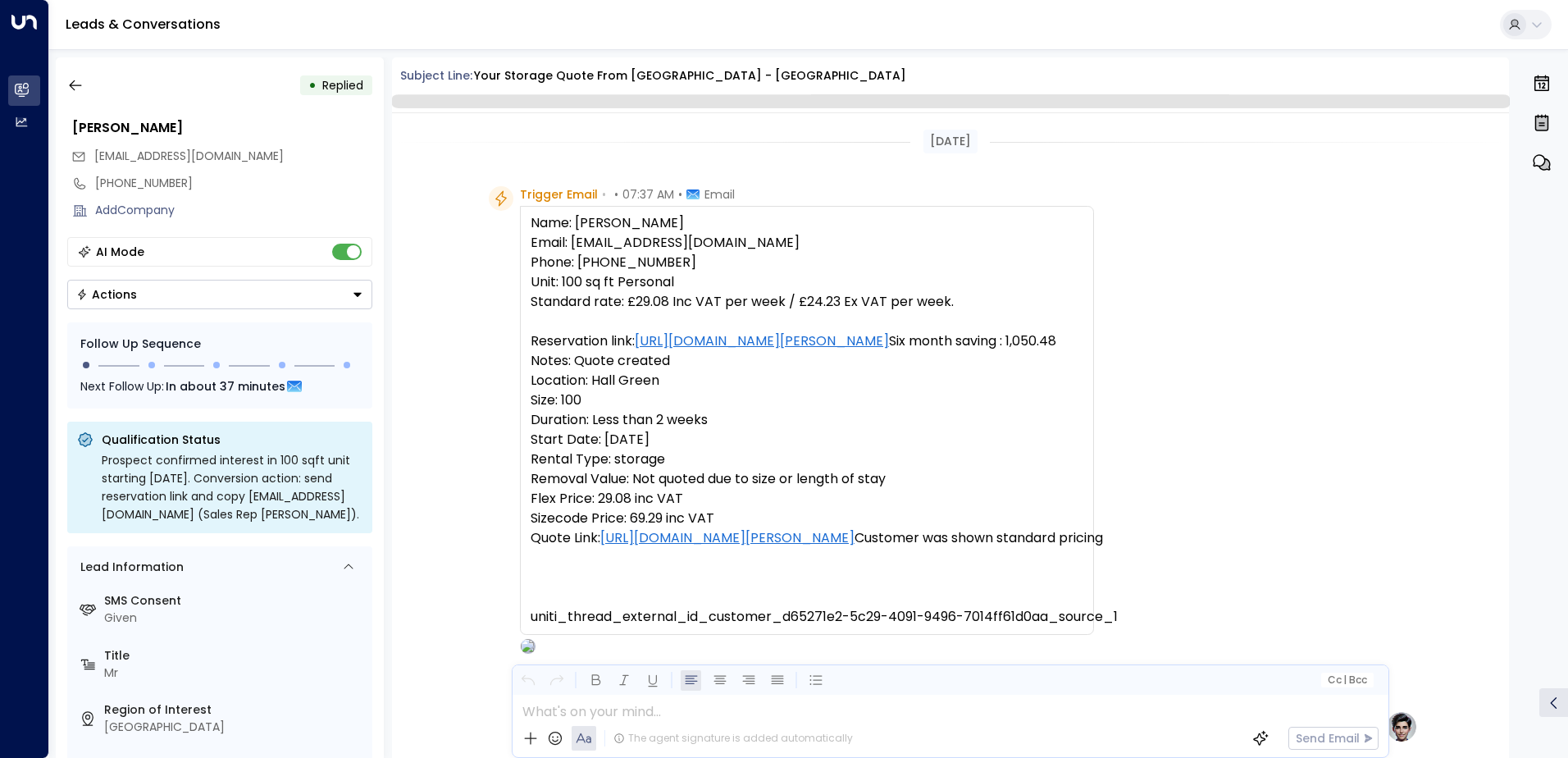
scroll to position [740, 0]
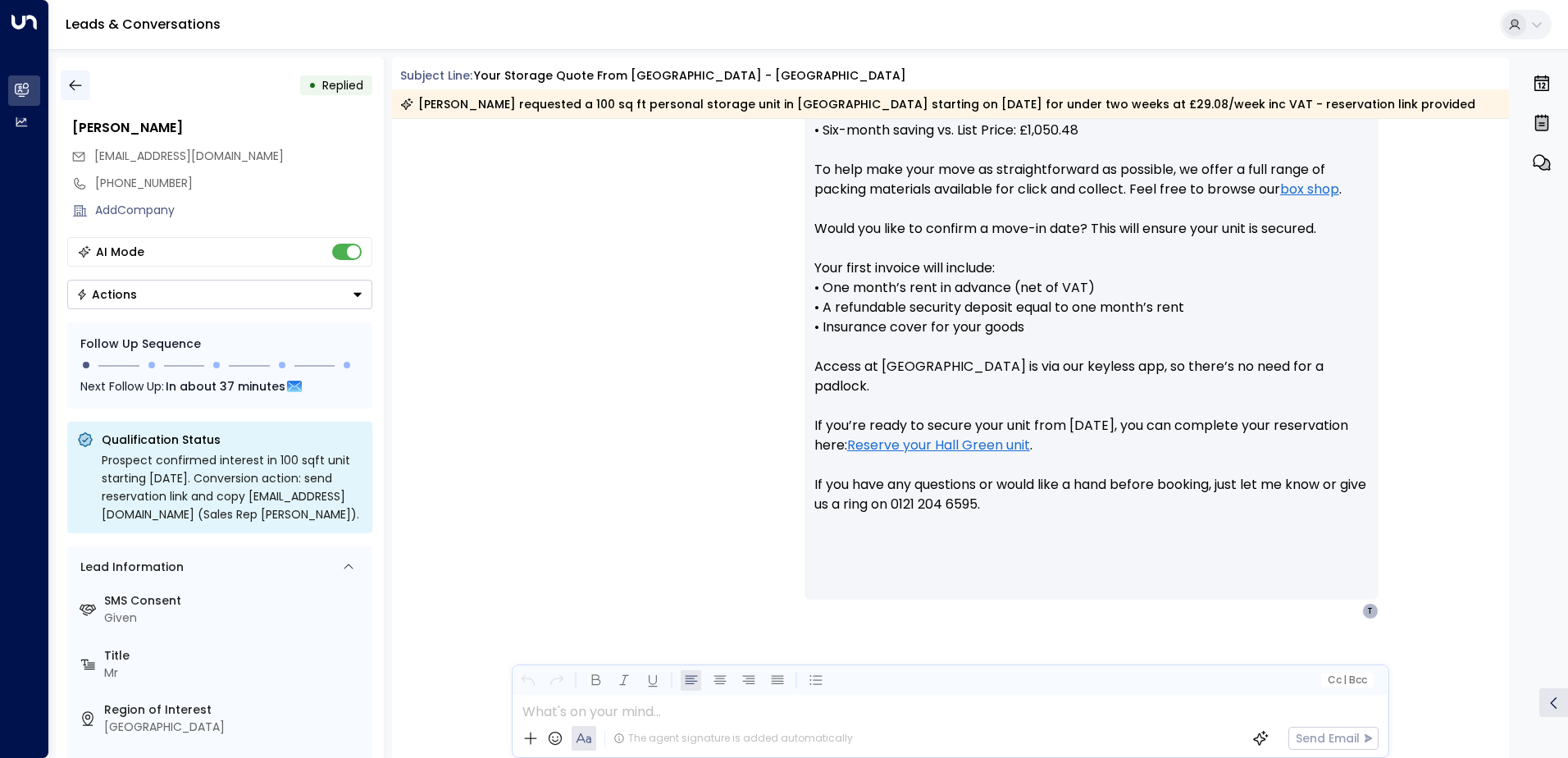
click at [80, 90] on icon "button" at bounding box center [76, 85] width 16 height 16
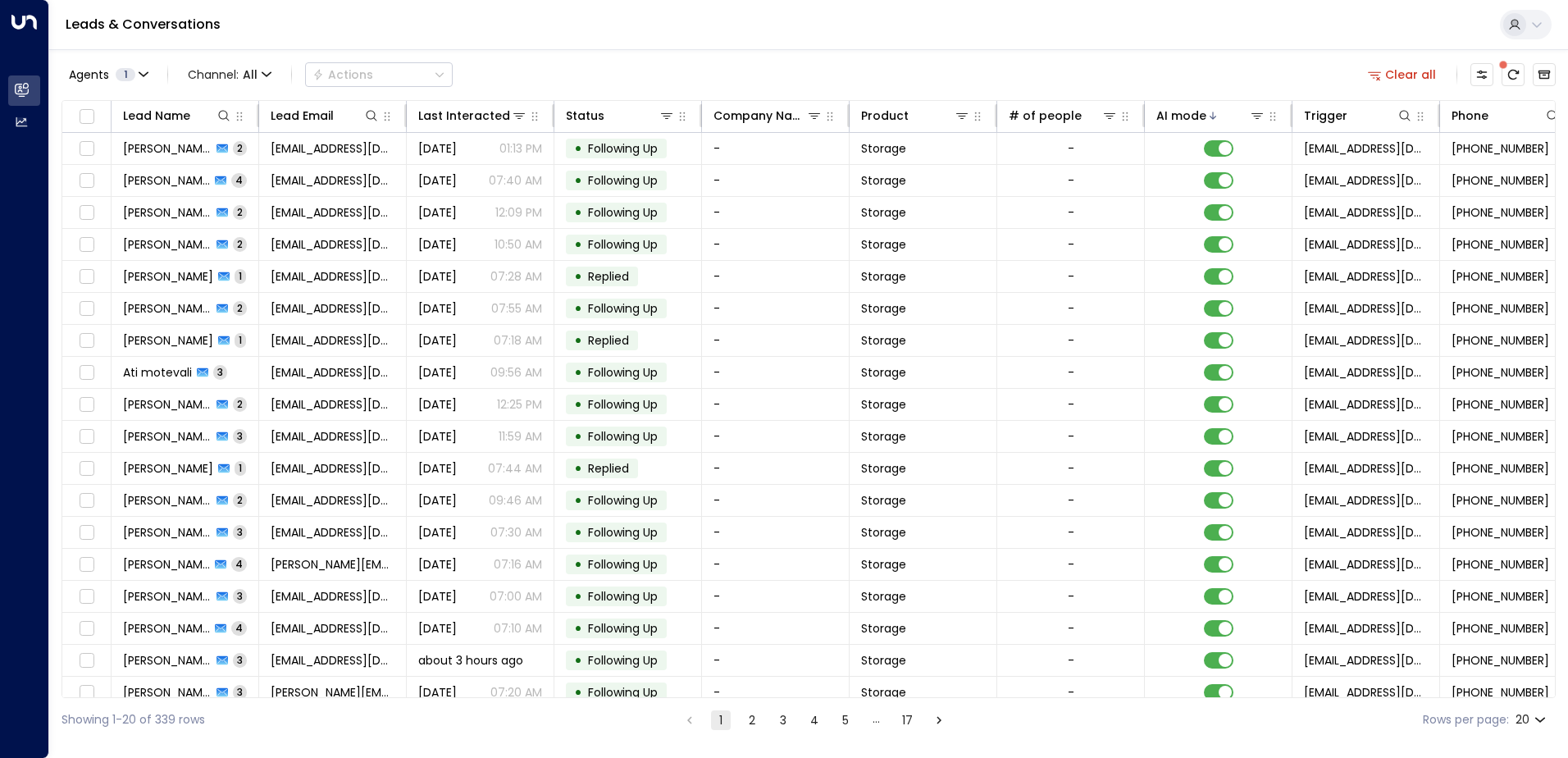
click at [750, 721] on button "2" at bounding box center [752, 720] width 20 height 20
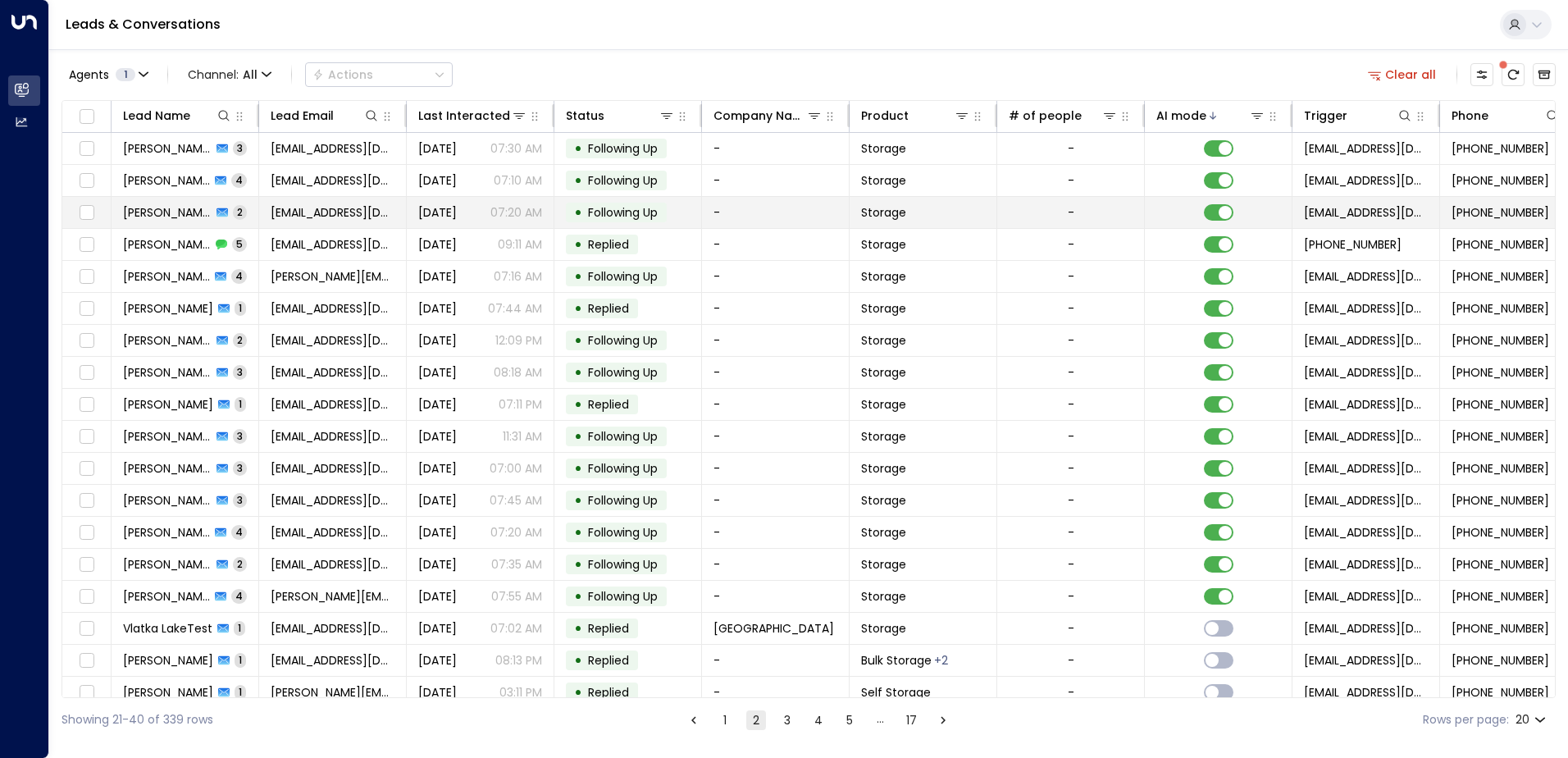
click at [628, 209] on span "Following Up" at bounding box center [622, 213] width 70 height 16
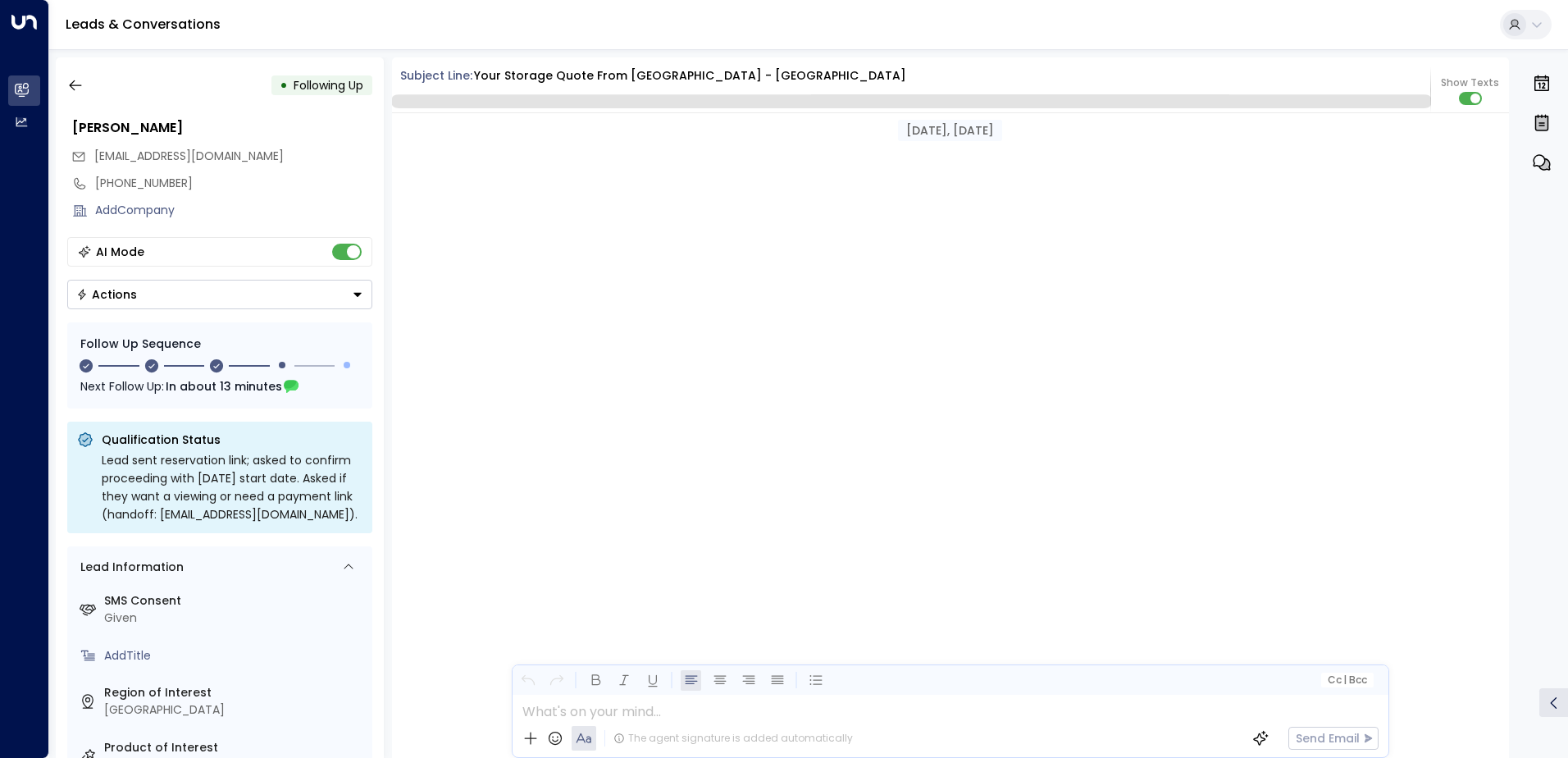
scroll to position [1289, 0]
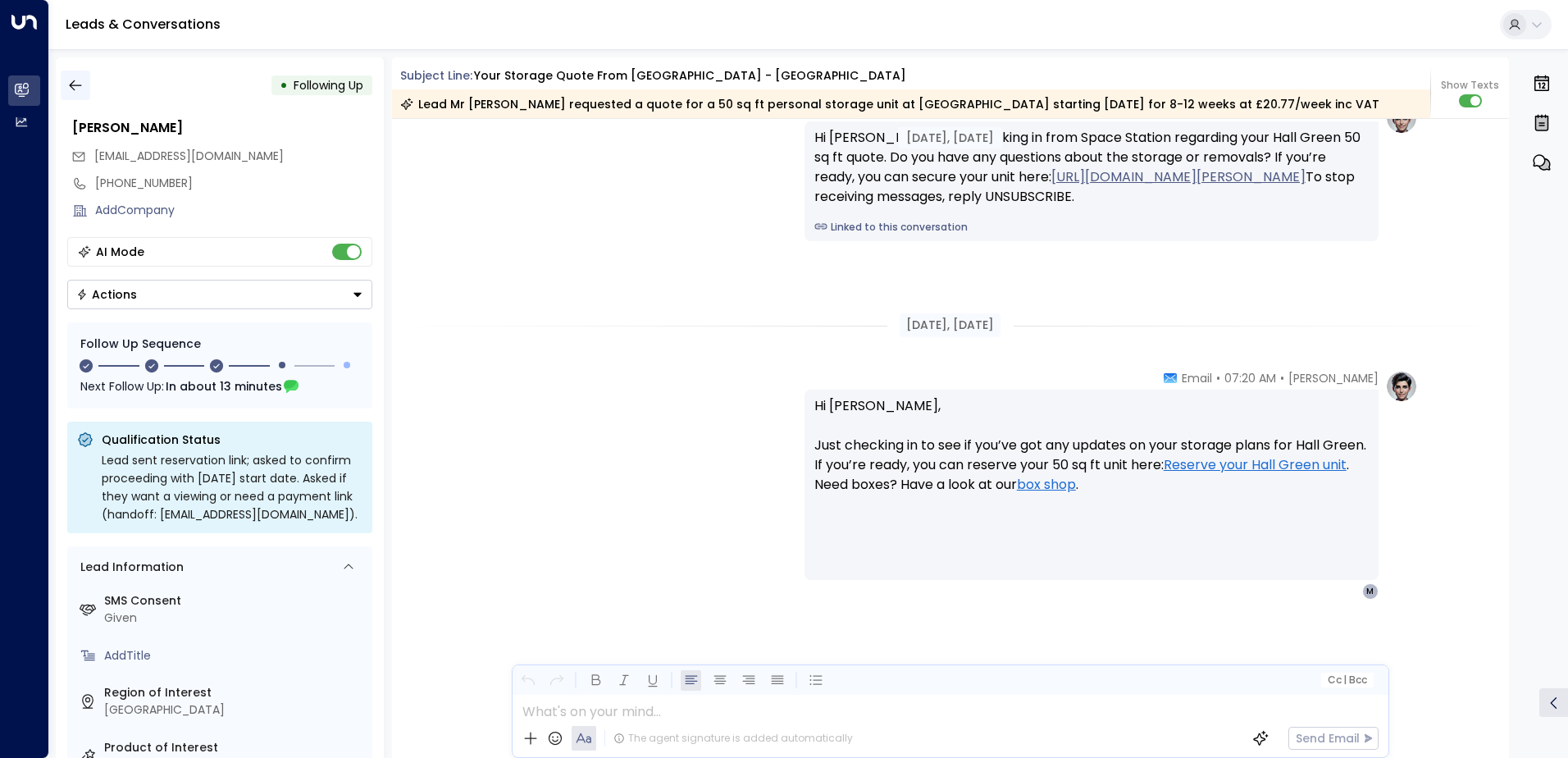
click at [80, 91] on icon "button" at bounding box center [76, 85] width 16 height 16
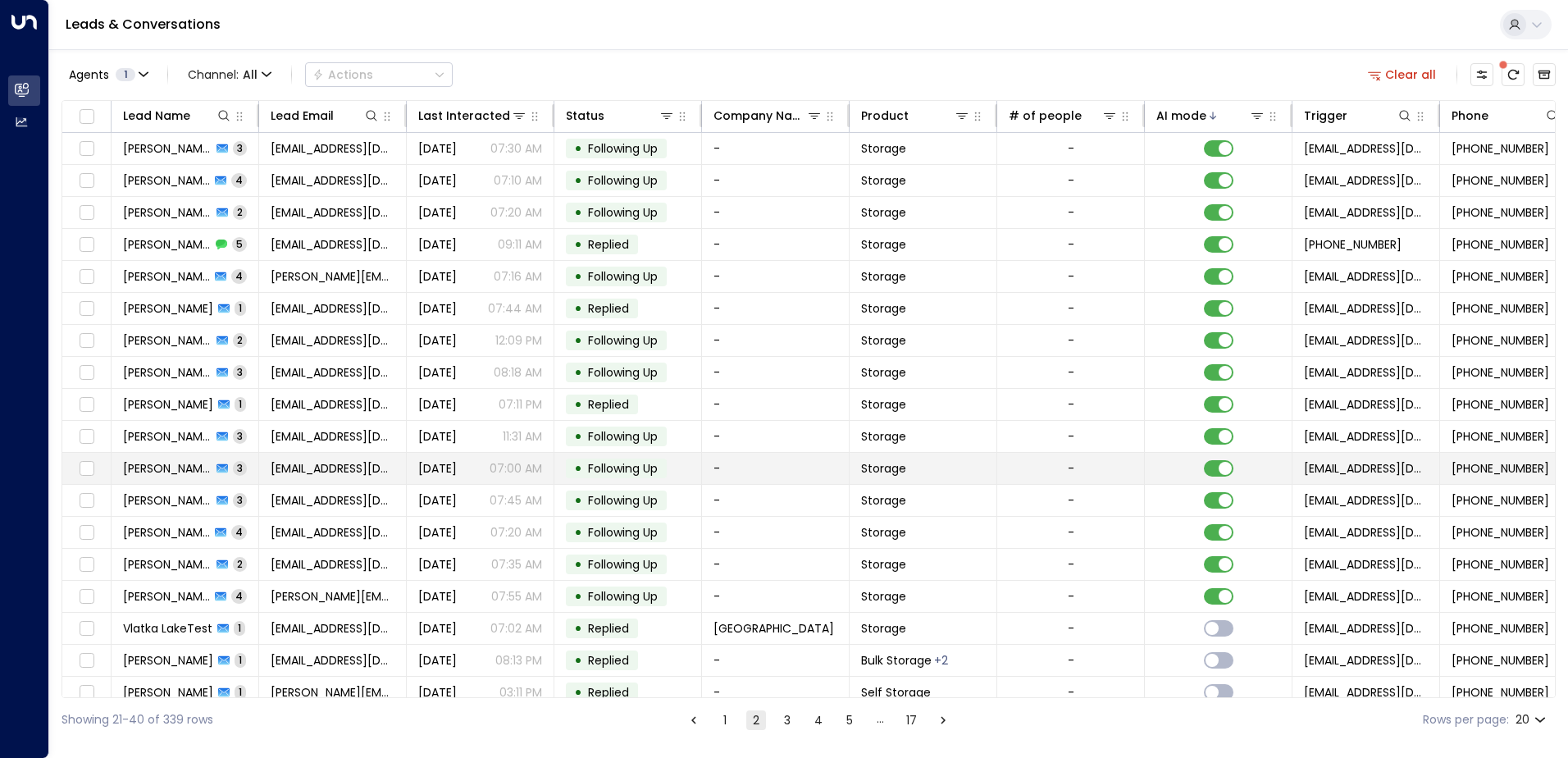
scroll to position [80, 0]
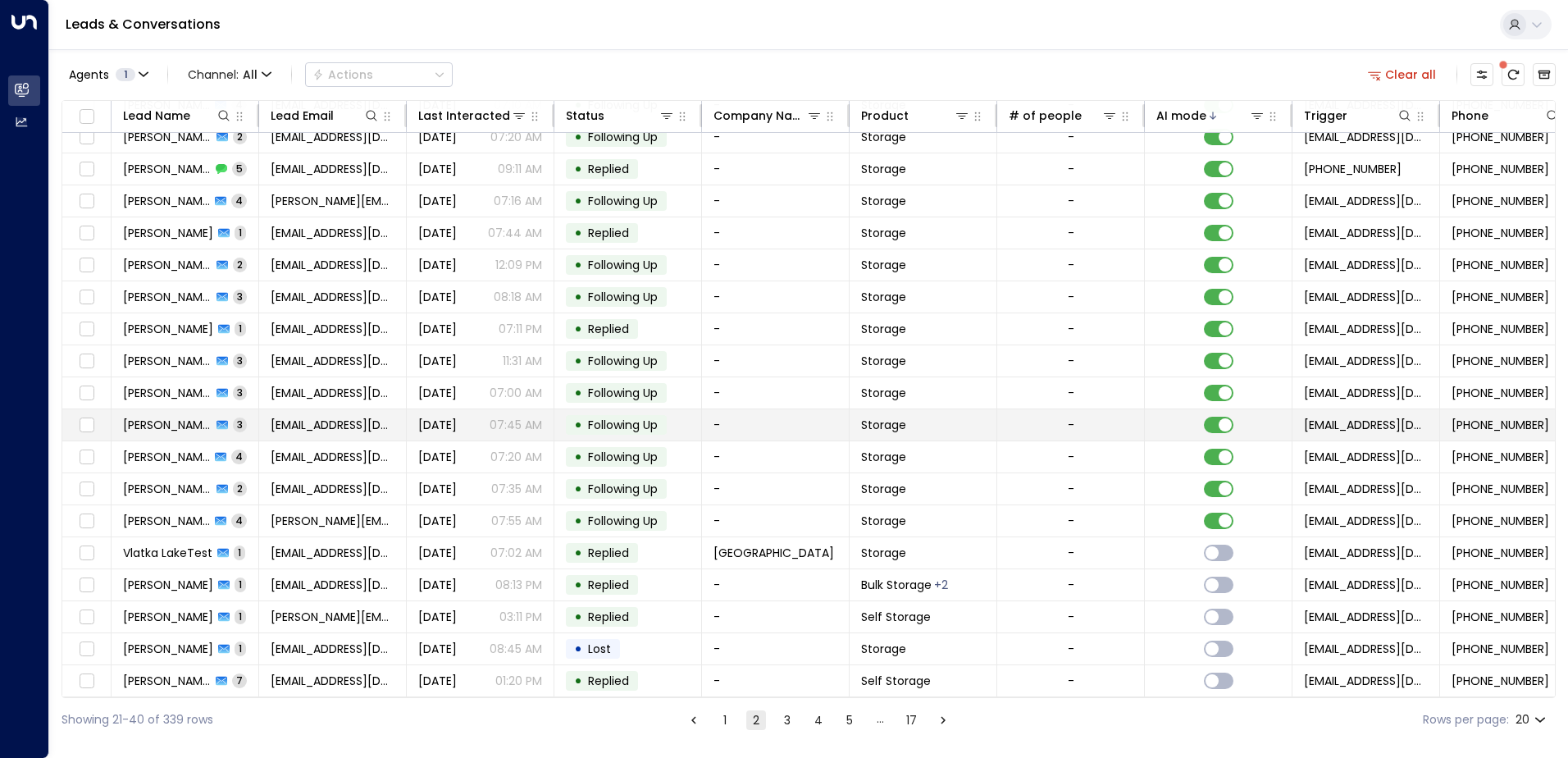
click at [619, 421] on span "Following Up" at bounding box center [622, 425] width 70 height 16
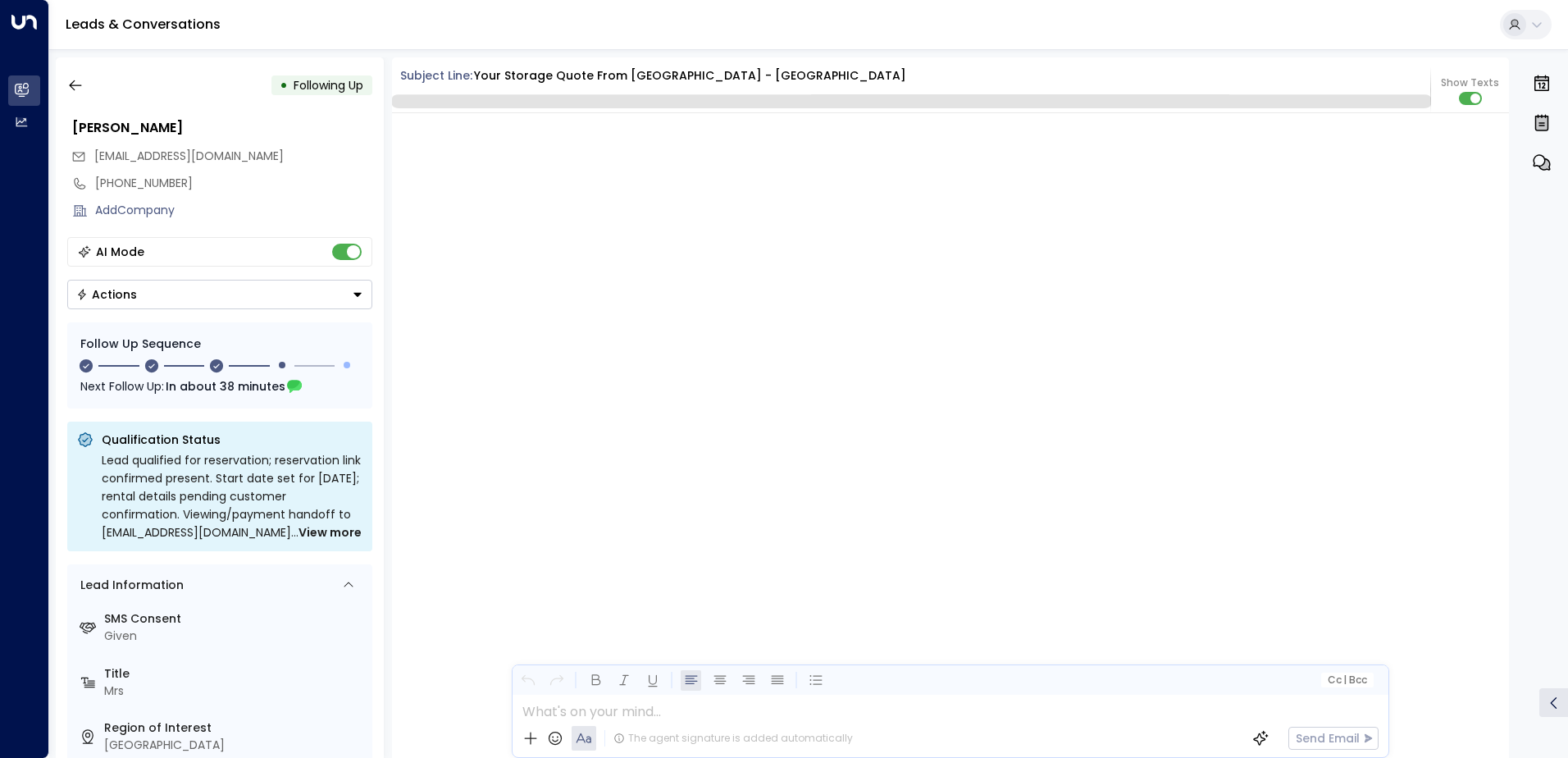
scroll to position [1926, 0]
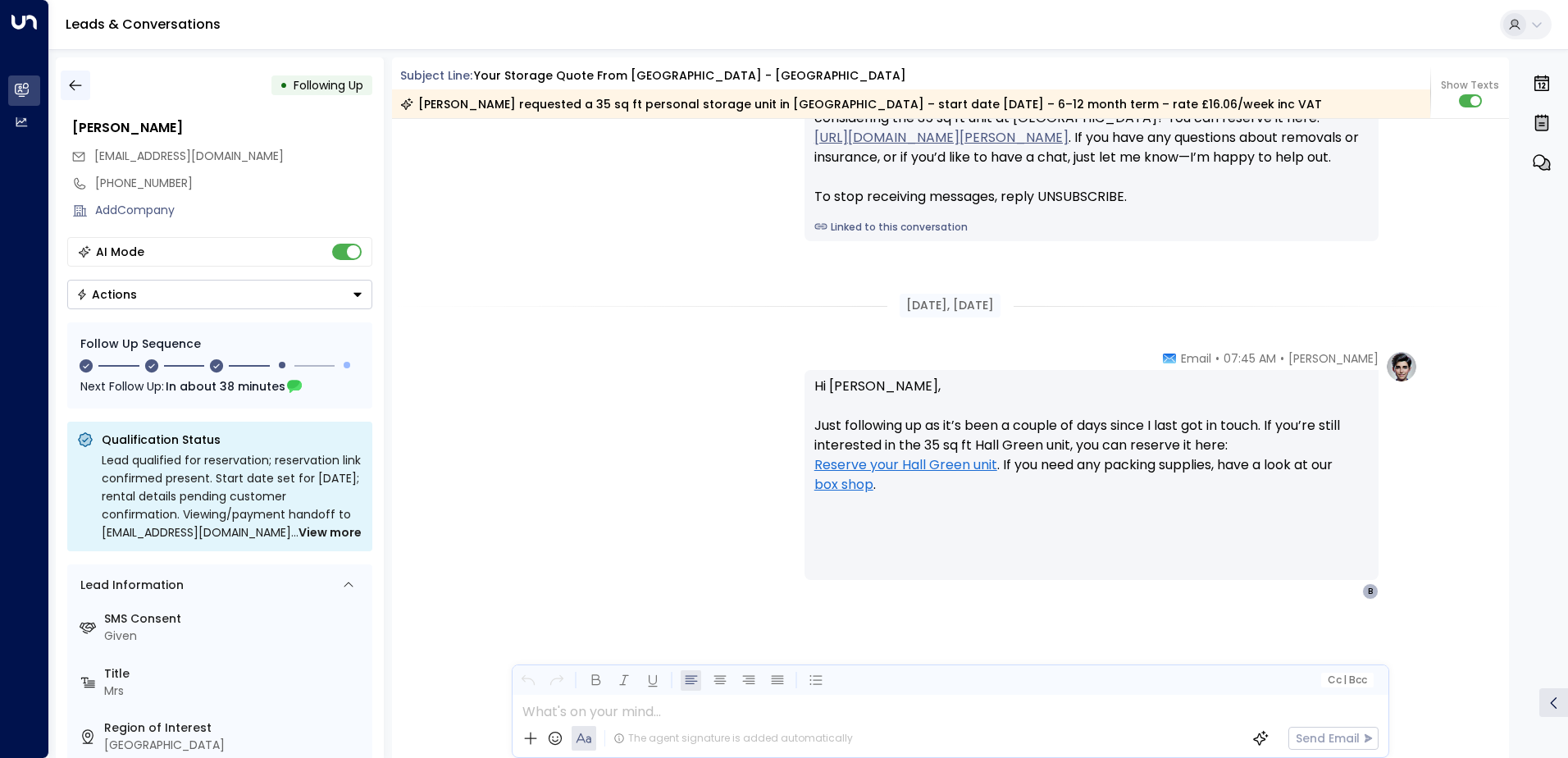
click at [76, 83] on icon "button" at bounding box center [76, 85] width 16 height 16
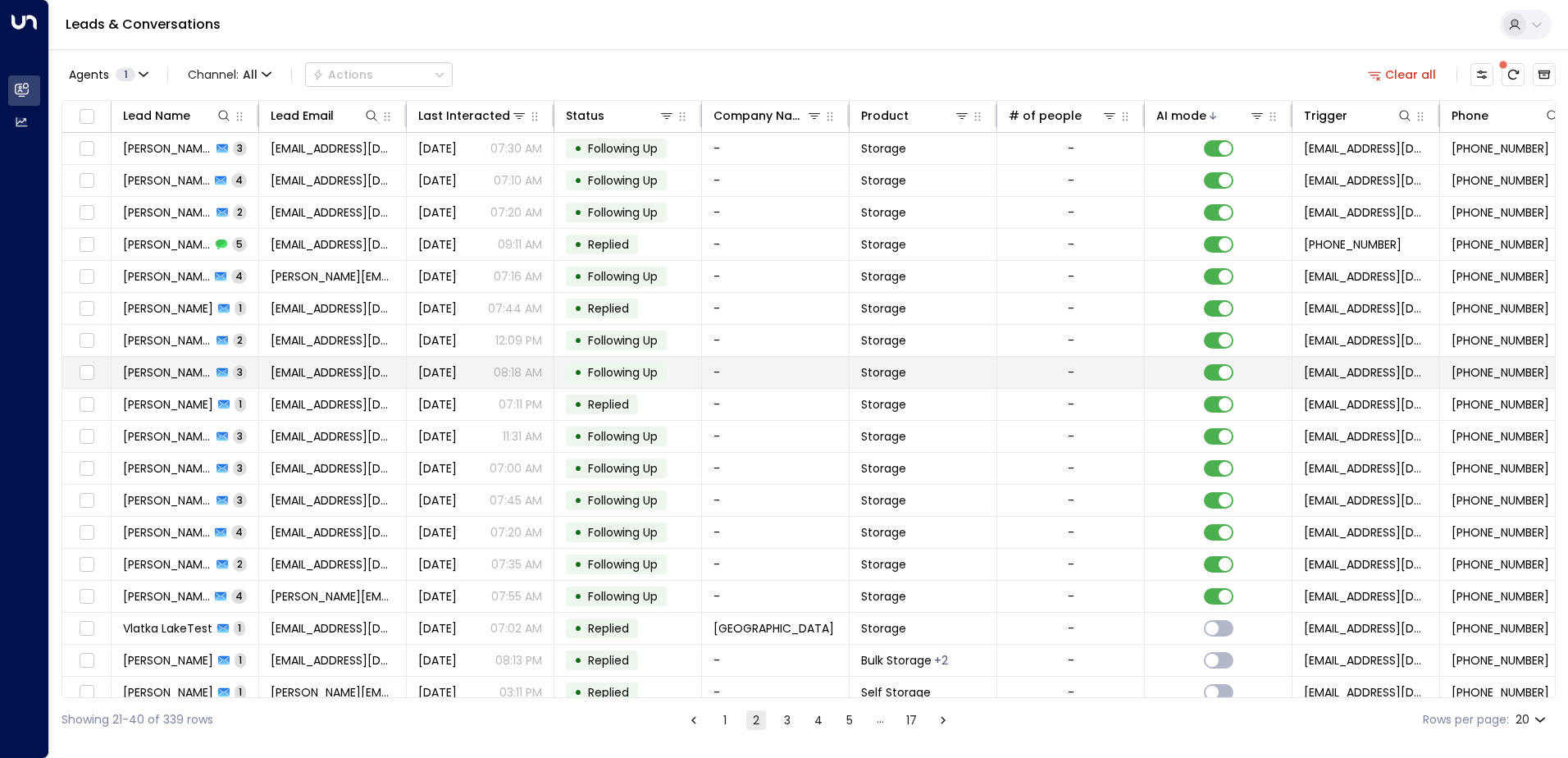
scroll to position [80, 0]
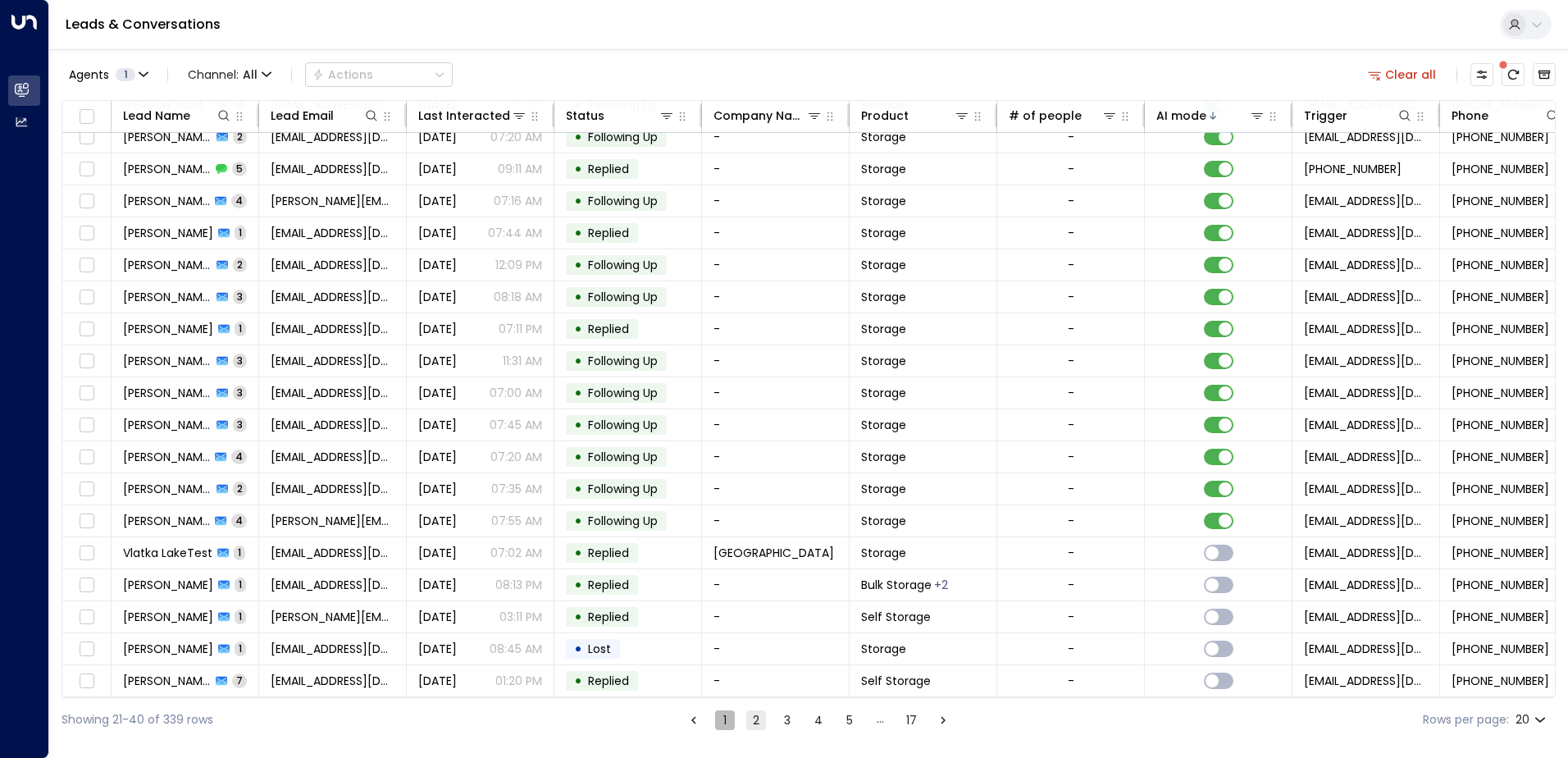
click at [719, 719] on button "1" at bounding box center [725, 720] width 20 height 20
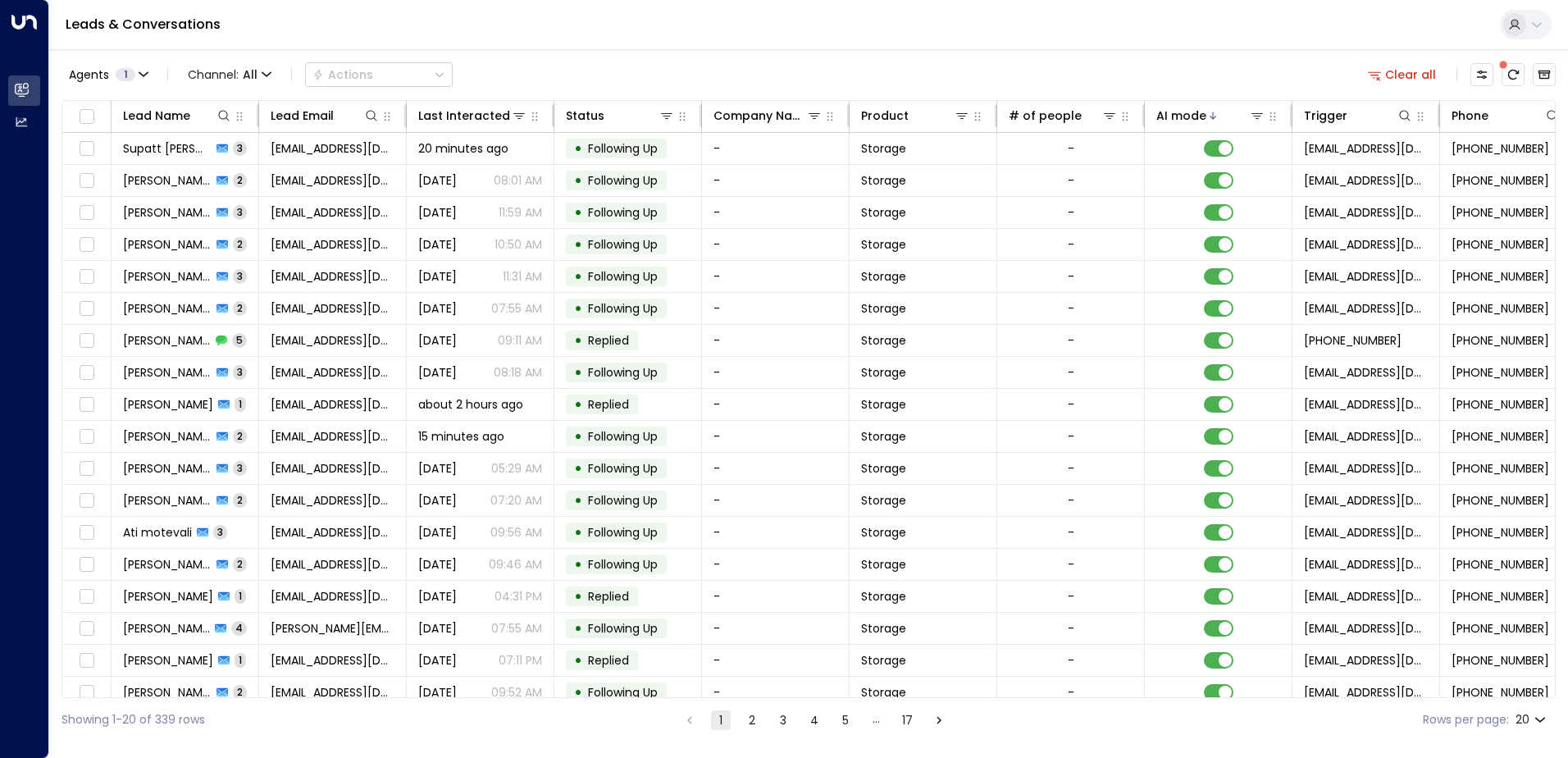
click at [754, 714] on button "2" at bounding box center [752, 720] width 20 height 20
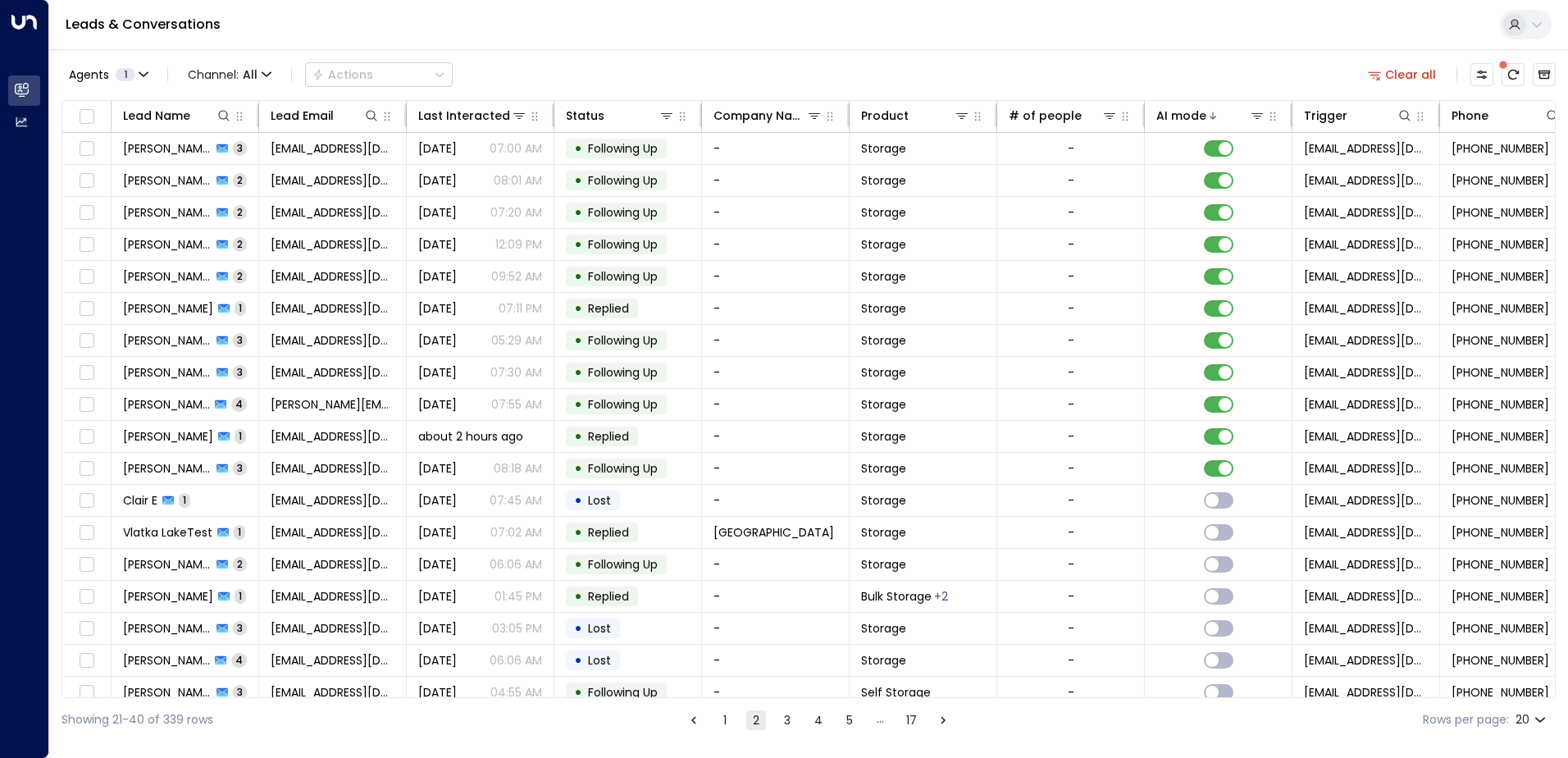
click at [723, 724] on button "1" at bounding box center [725, 720] width 20 height 20
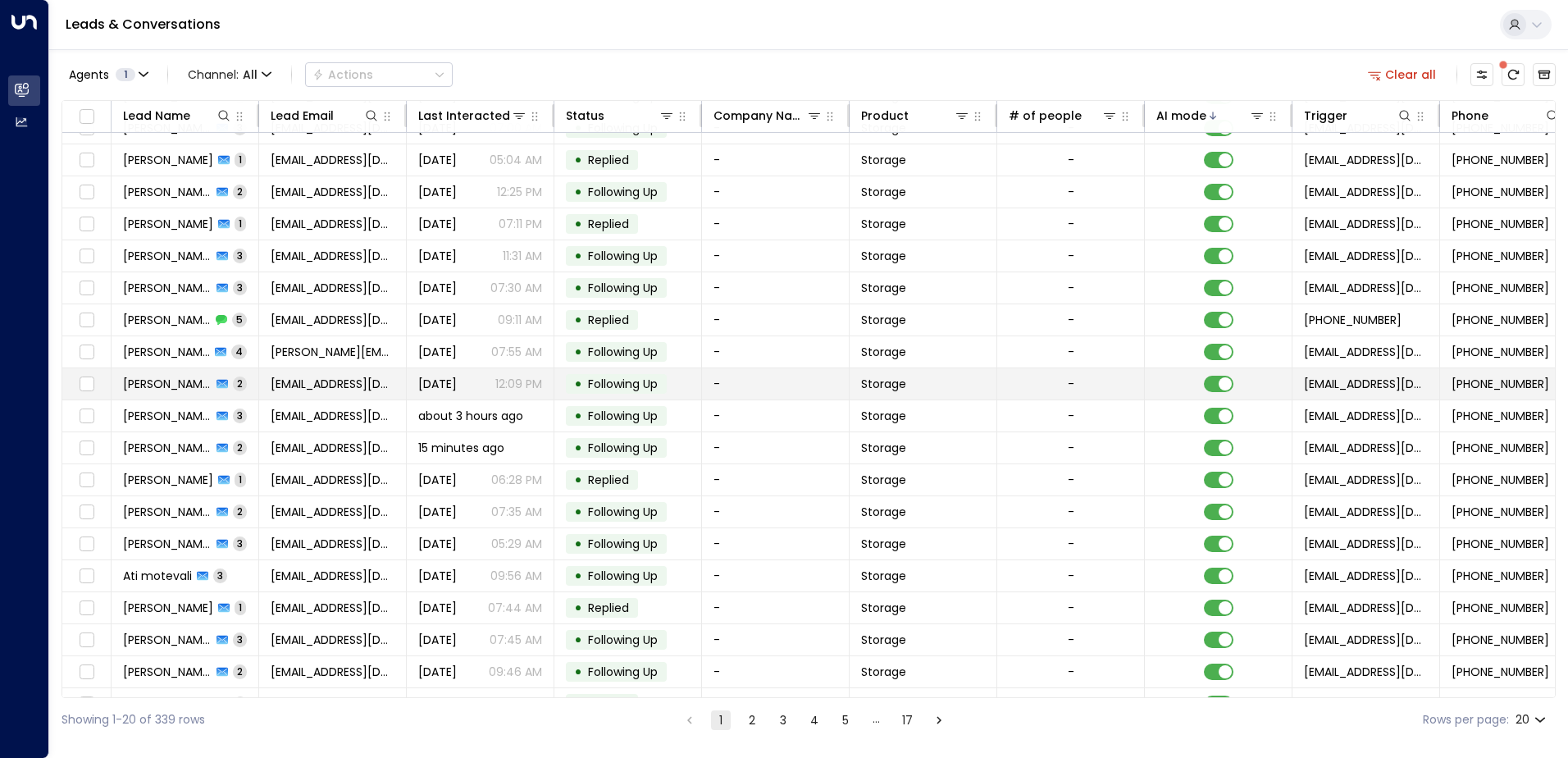
scroll to position [80, 0]
